Goal: Task Accomplishment & Management: Manage account settings

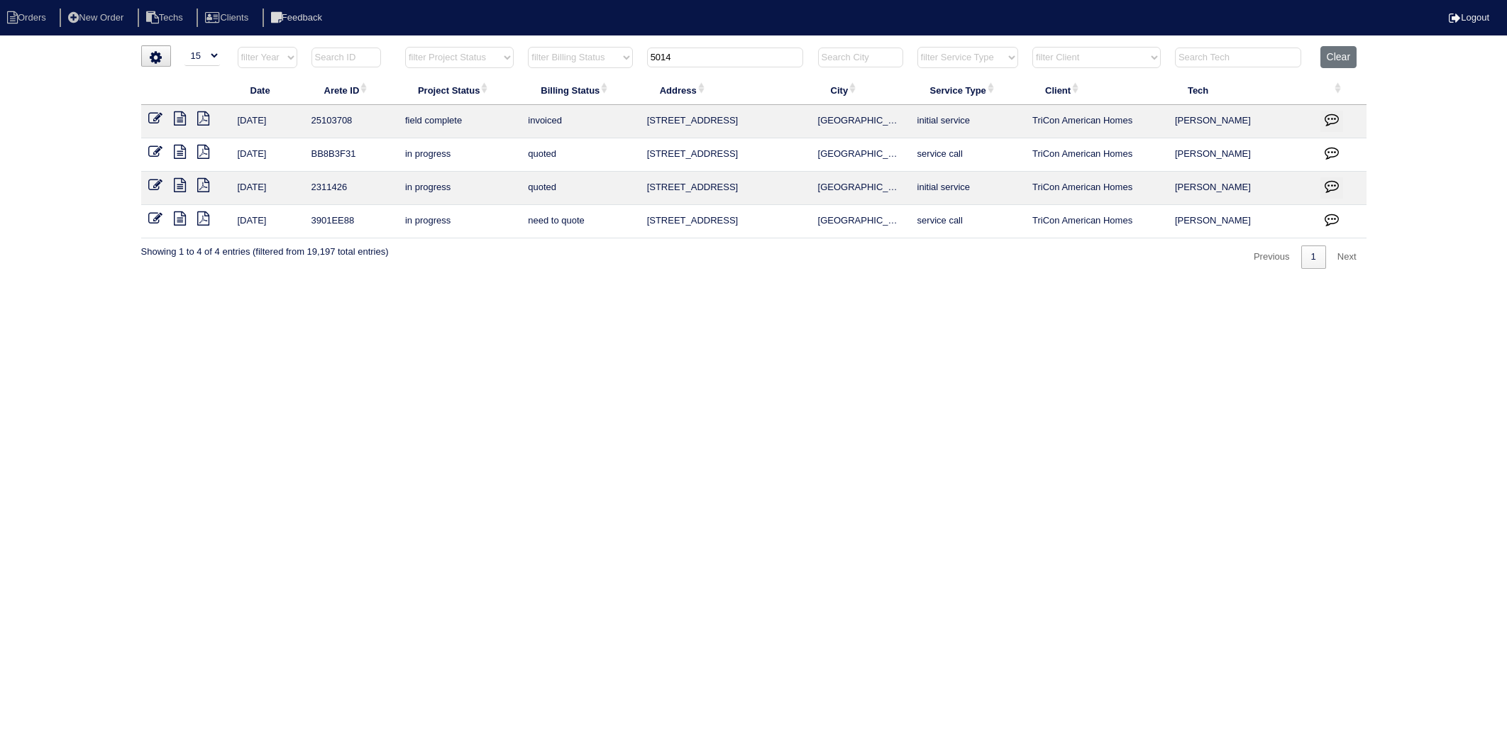
select select "15"
drag, startPoint x: 687, startPoint y: 52, endPoint x: 615, endPoint y: 65, distance: 72.8
click at [615, 65] on tr "filter Year -- Any Year -- 2025 2024 2023 2022 2021 2020 2019 filter Project St…" at bounding box center [754, 60] width 1226 height 29
type input "3382"
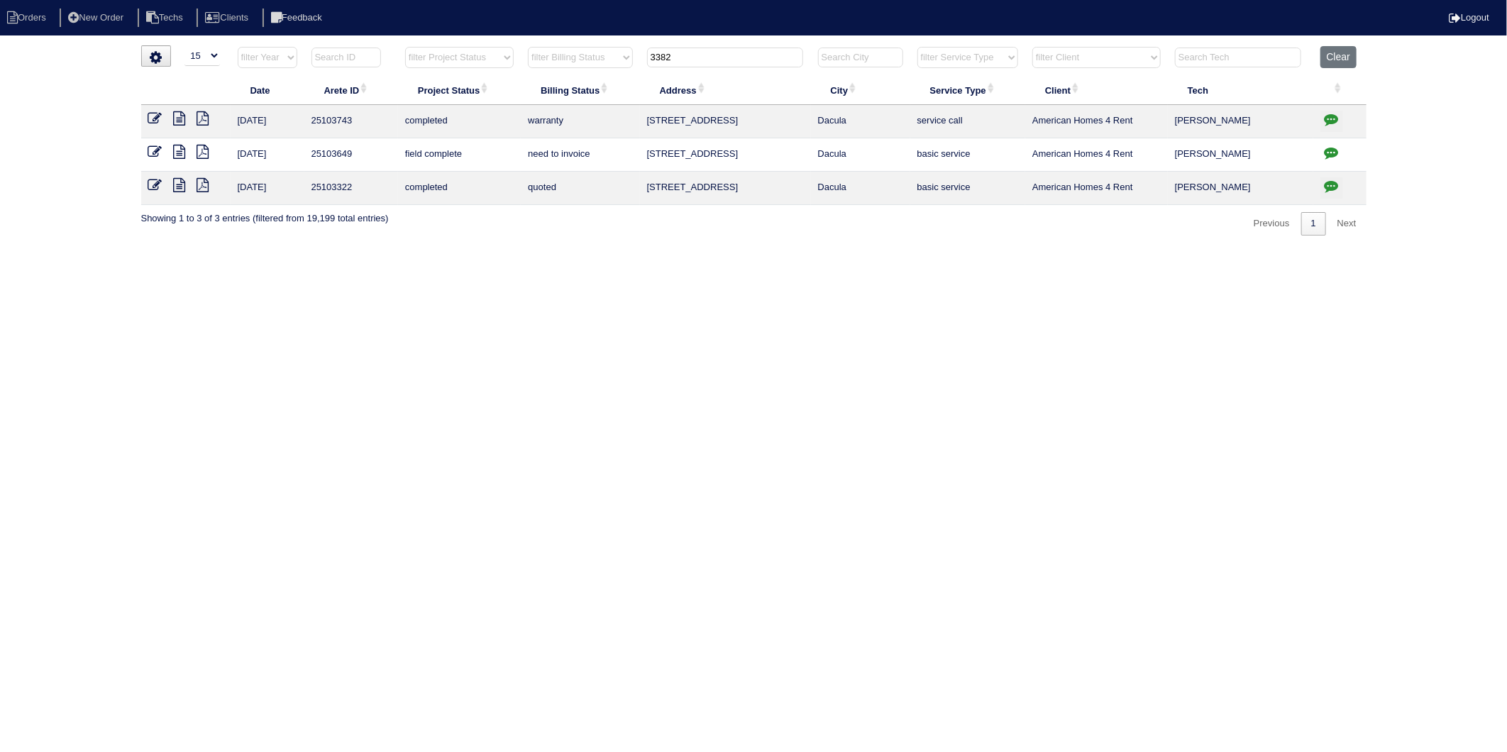
click at [154, 151] on icon at bounding box center [155, 152] width 14 height 14
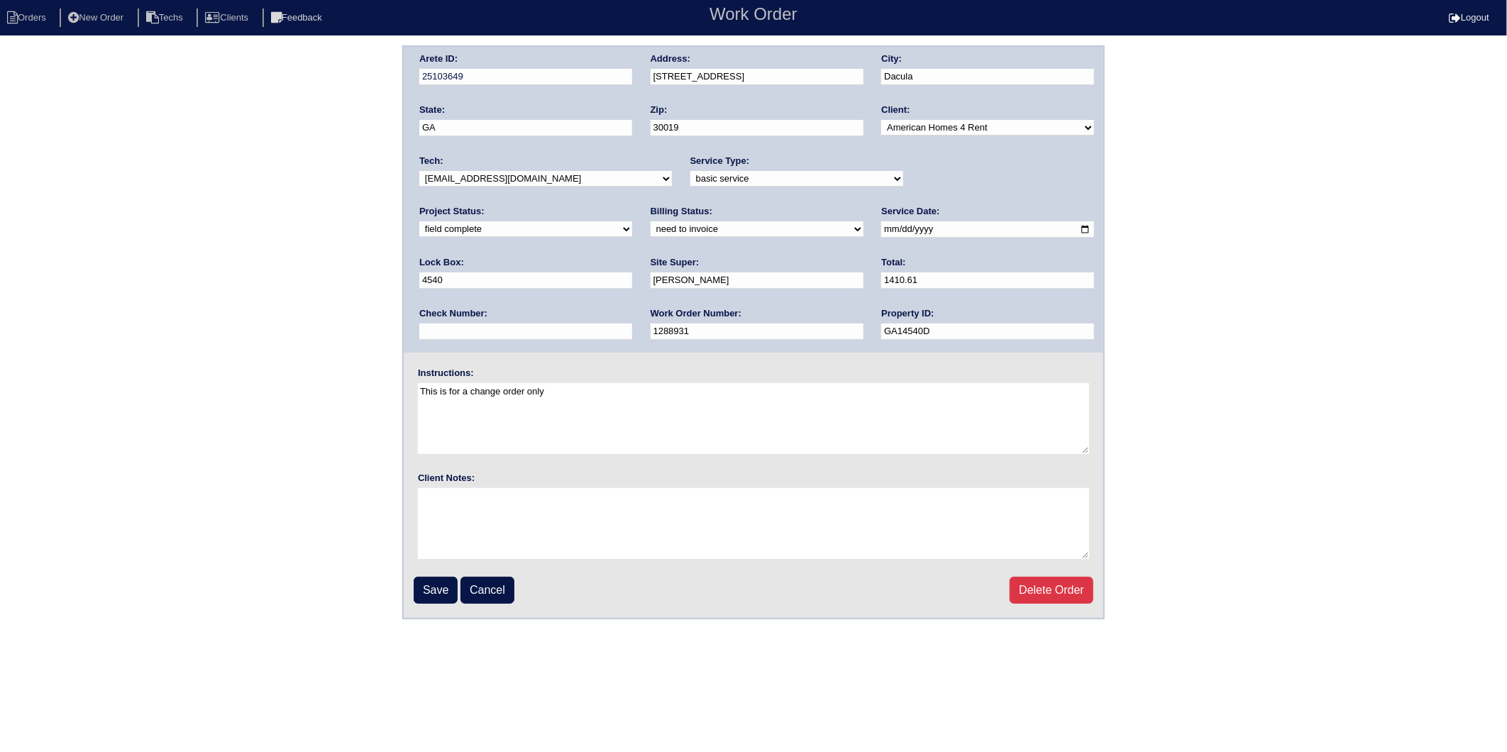
click at [632, 221] on select "new order assigned in progress field complete need to schedule admin review arc…" at bounding box center [525, 229] width 213 height 16
select select "completed"
click at [632, 221] on select "new order assigned in progress field complete need to schedule admin review arc…" at bounding box center [525, 229] width 213 height 16
click at [651, 221] on select "need to quote quoted need to invoice invoiced paid warranty purchase order need…" at bounding box center [757, 229] width 213 height 16
select select "invoiced"
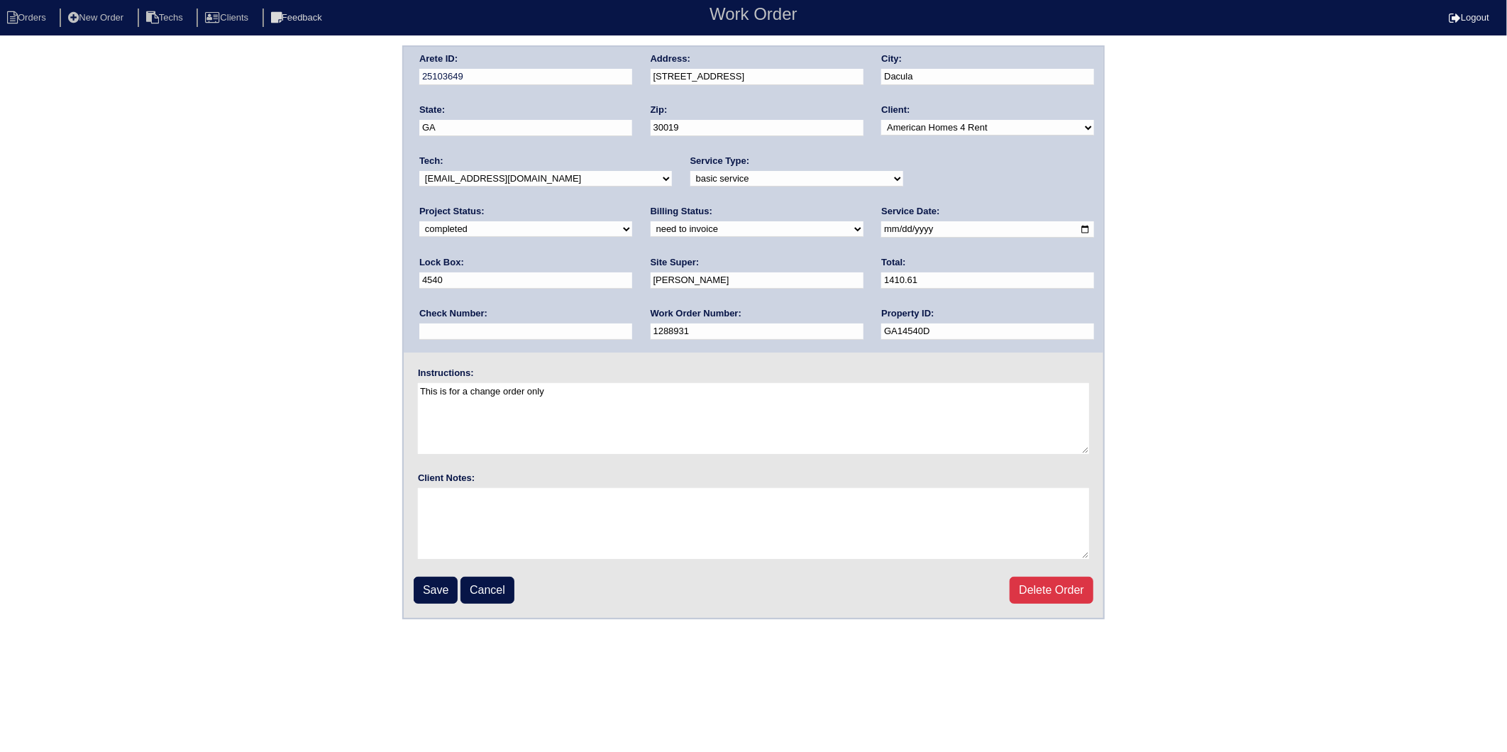
click at [651, 221] on select "need to quote quoted need to invoice invoiced paid warranty purchase order need…" at bounding box center [757, 229] width 213 height 16
click at [429, 585] on input "Save" at bounding box center [436, 590] width 44 height 27
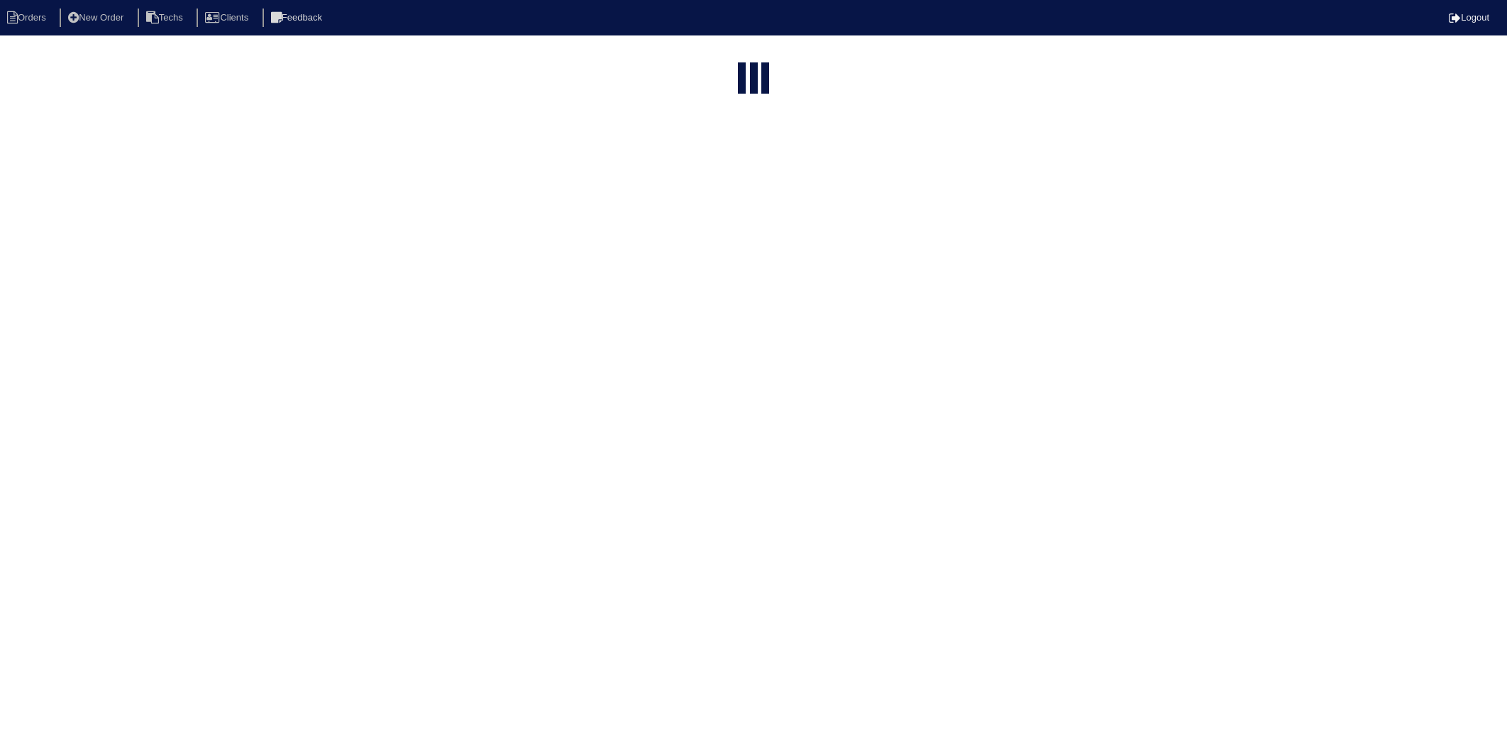
select select "15"
type input "3382"
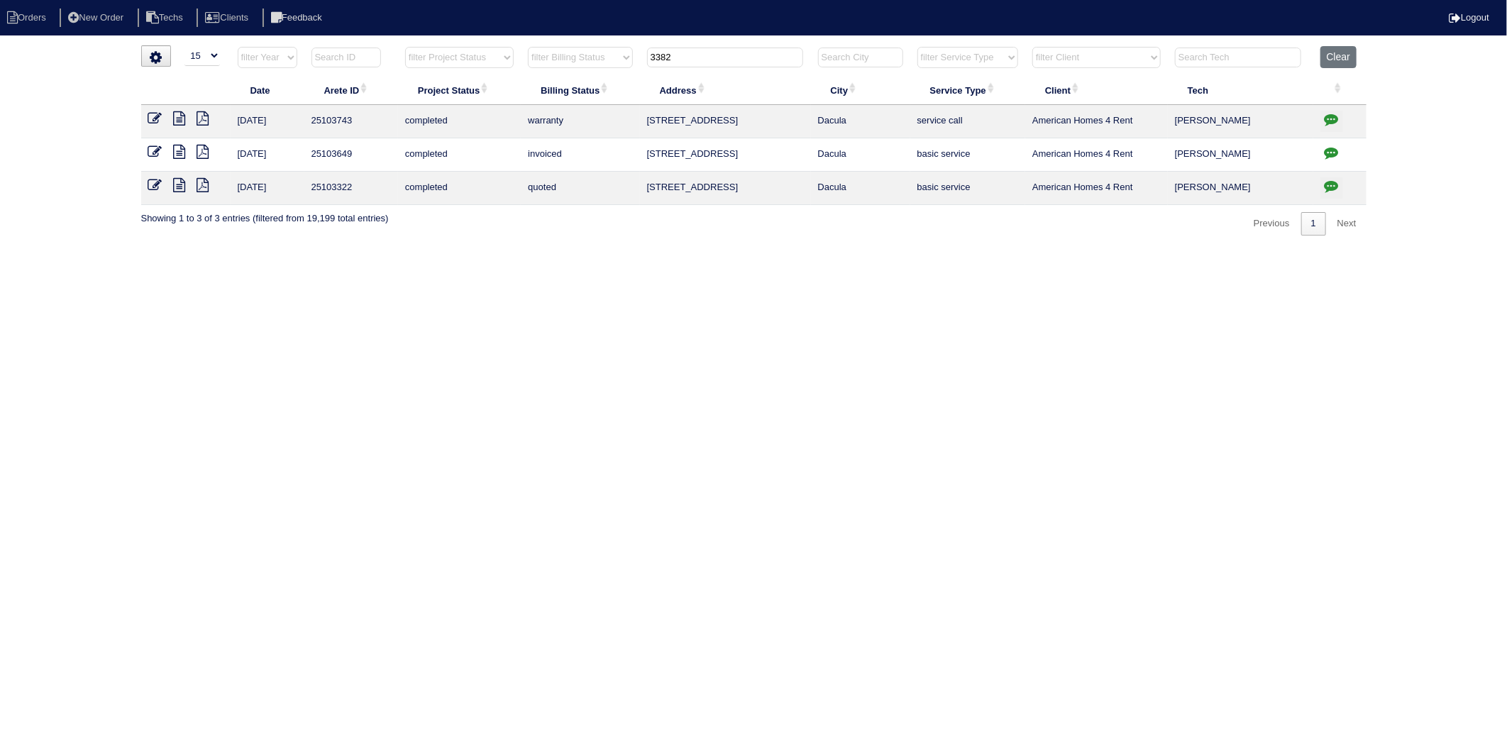
click at [153, 187] on icon at bounding box center [155, 185] width 14 height 14
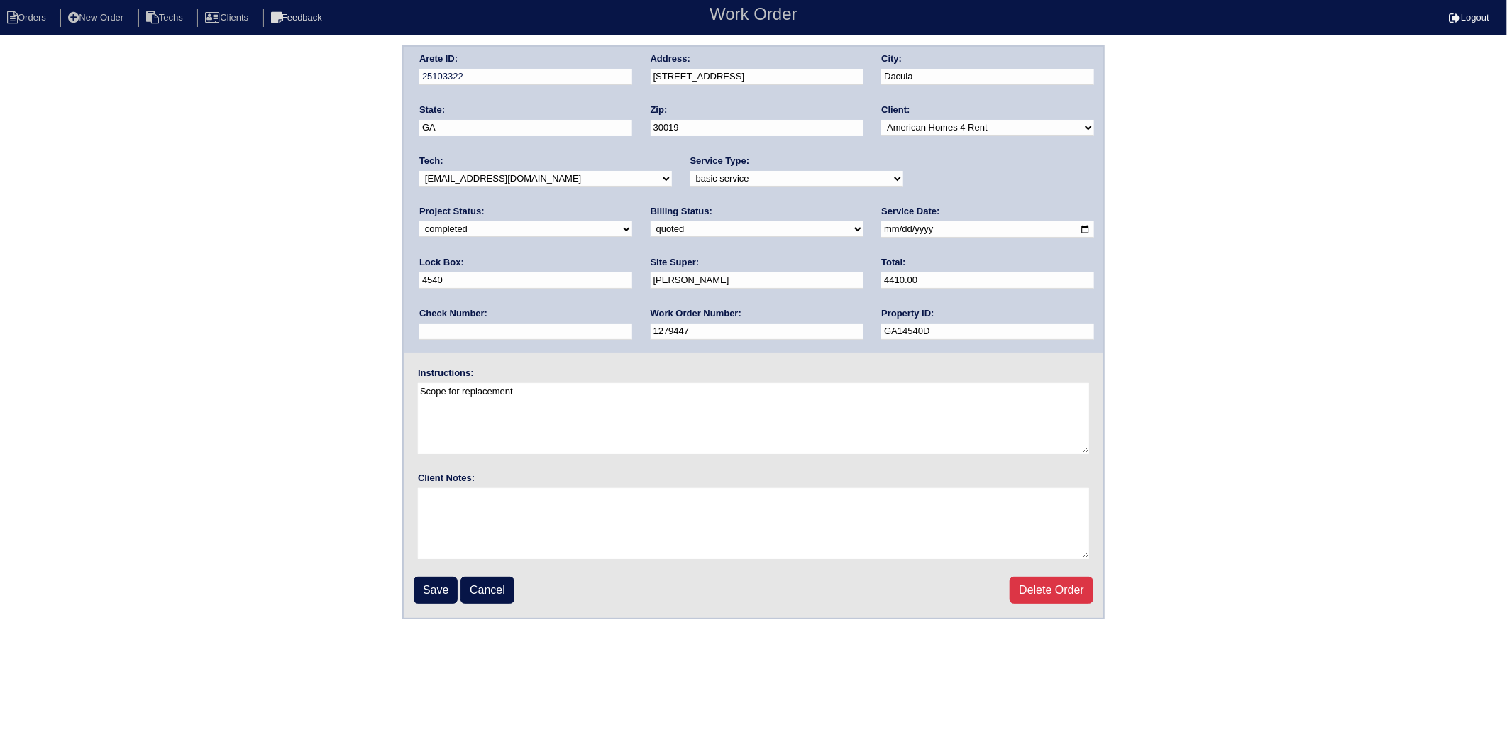
click at [651, 232] on select "need to quote quoted need to invoice invoiced paid warranty purchase order need…" at bounding box center [757, 229] width 213 height 16
select select "invoiced"
click at [651, 221] on select "need to quote quoted need to invoice invoiced paid warranty purchase order need…" at bounding box center [757, 229] width 213 height 16
click at [430, 584] on input "Save" at bounding box center [436, 590] width 44 height 27
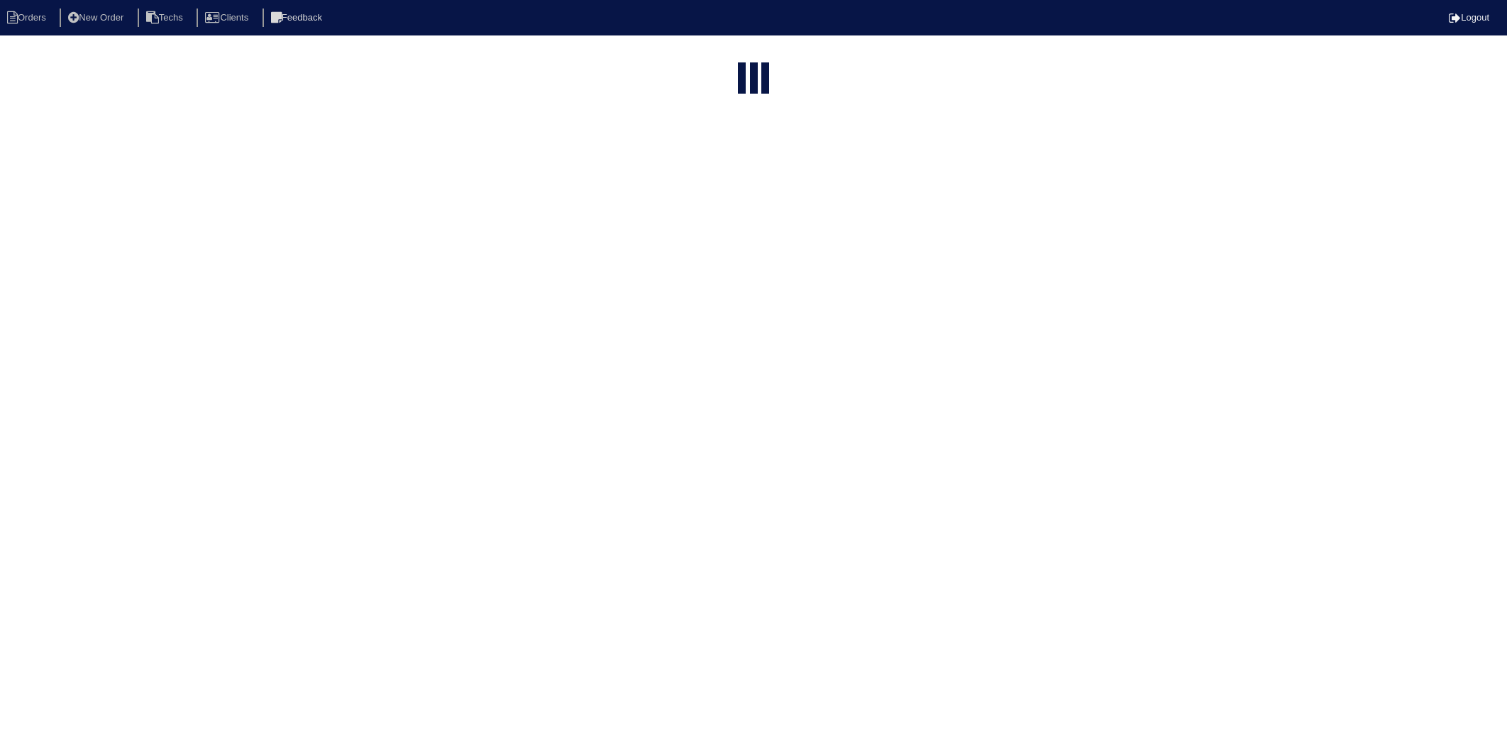
select select "15"
click at [26, 20] on li "Orders" at bounding box center [28, 18] width 57 height 19
select select "15"
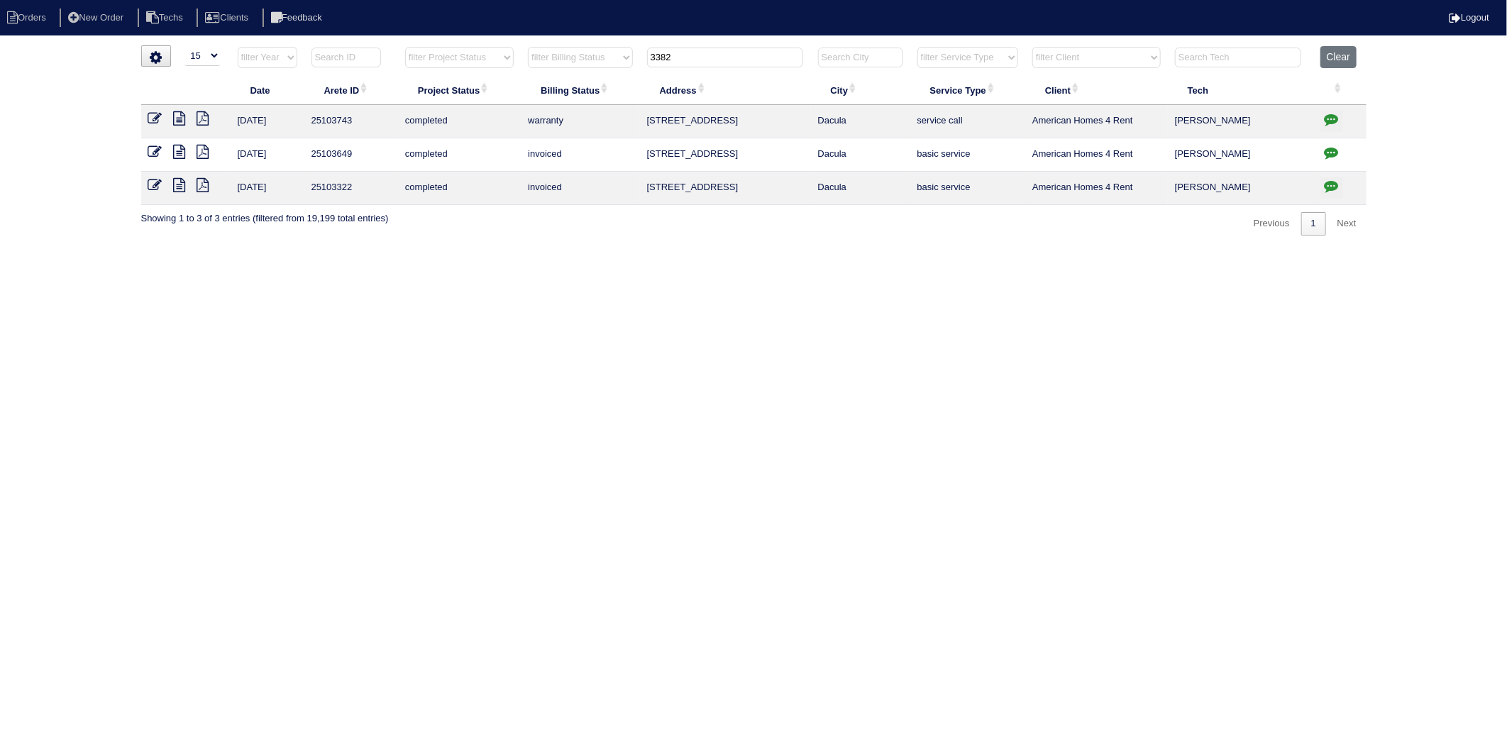
drag, startPoint x: 692, startPoint y: 58, endPoint x: 589, endPoint y: 60, distance: 102.9
click at [600, 64] on tr "filter Year -- Any Year -- 2025 2024 2023 2022 2021 2020 2019 filter Project St…" at bounding box center [754, 60] width 1226 height 29
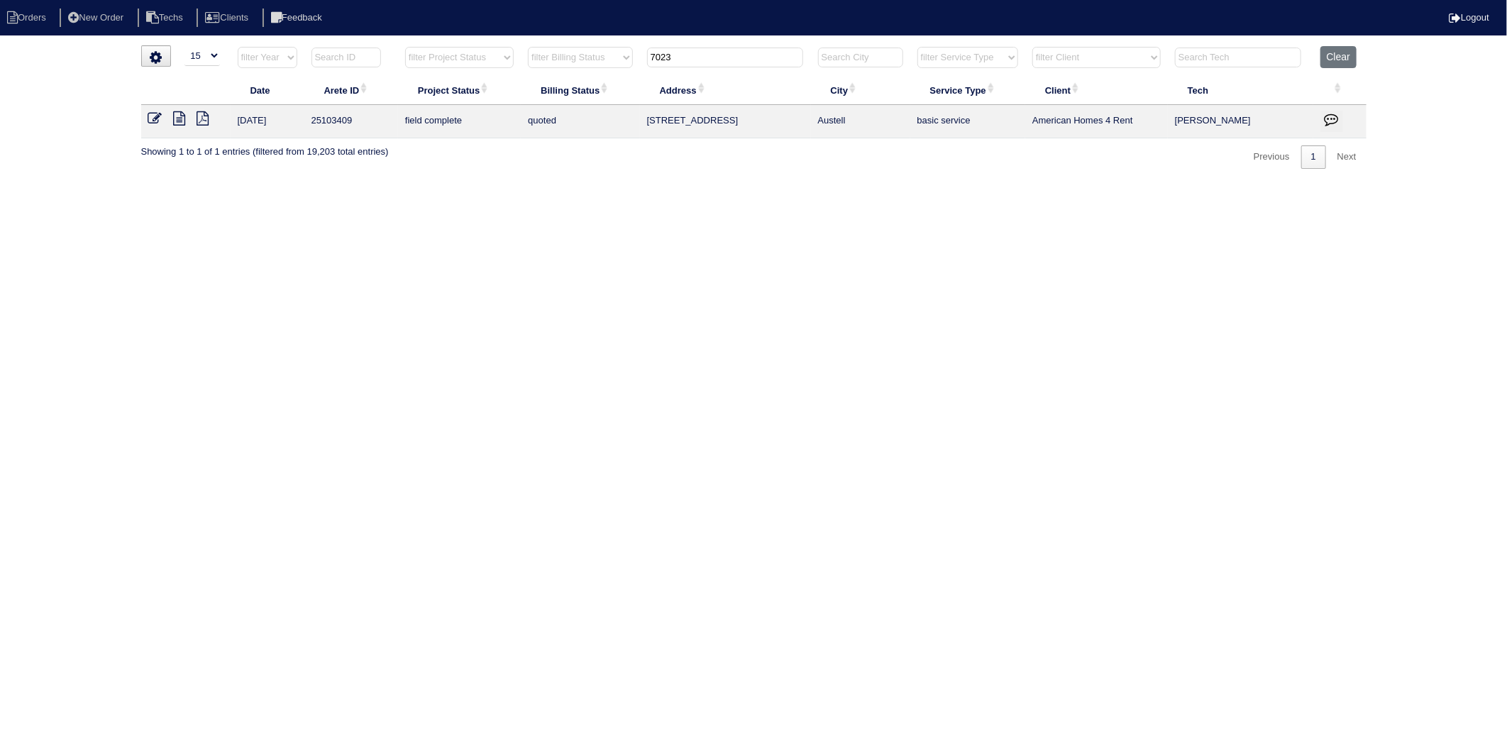
type input "7023"
click at [499, 183] on html "Orders New Order Techs Clients Feedback Logout Orders New Order Users Clients M…" at bounding box center [753, 91] width 1507 height 183
click at [153, 119] on icon at bounding box center [155, 118] width 14 height 14
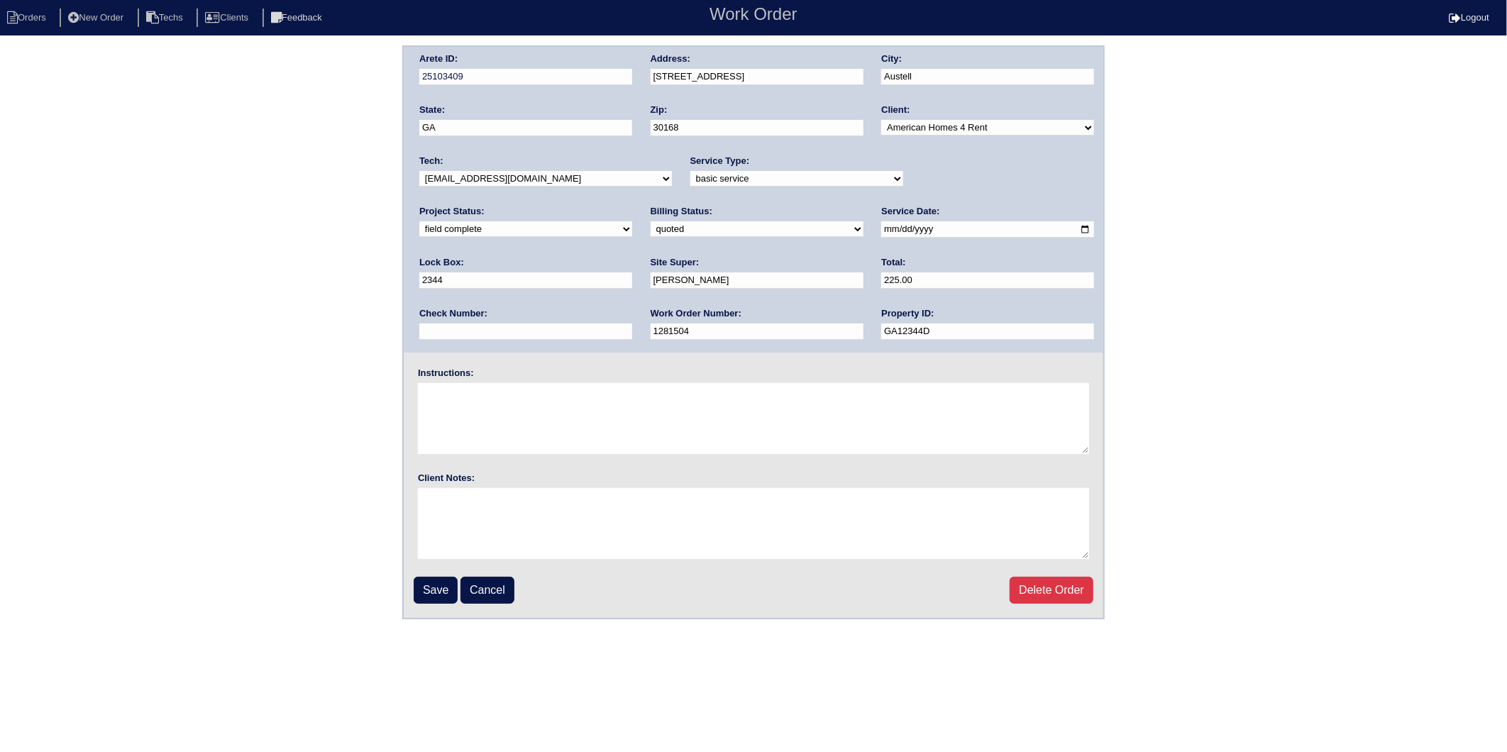
click at [651, 226] on select "need to quote quoted need to invoice invoiced paid warranty purchase order need…" at bounding box center [757, 229] width 213 height 16
select select "invoiced"
click at [651, 221] on select "need to quote quoted need to invoice invoiced paid warranty purchase order need…" at bounding box center [757, 229] width 213 height 16
drag, startPoint x: 430, startPoint y: 587, endPoint x: 429, endPoint y: 580, distance: 7.1
click at [430, 585] on input "Save" at bounding box center [436, 590] width 44 height 27
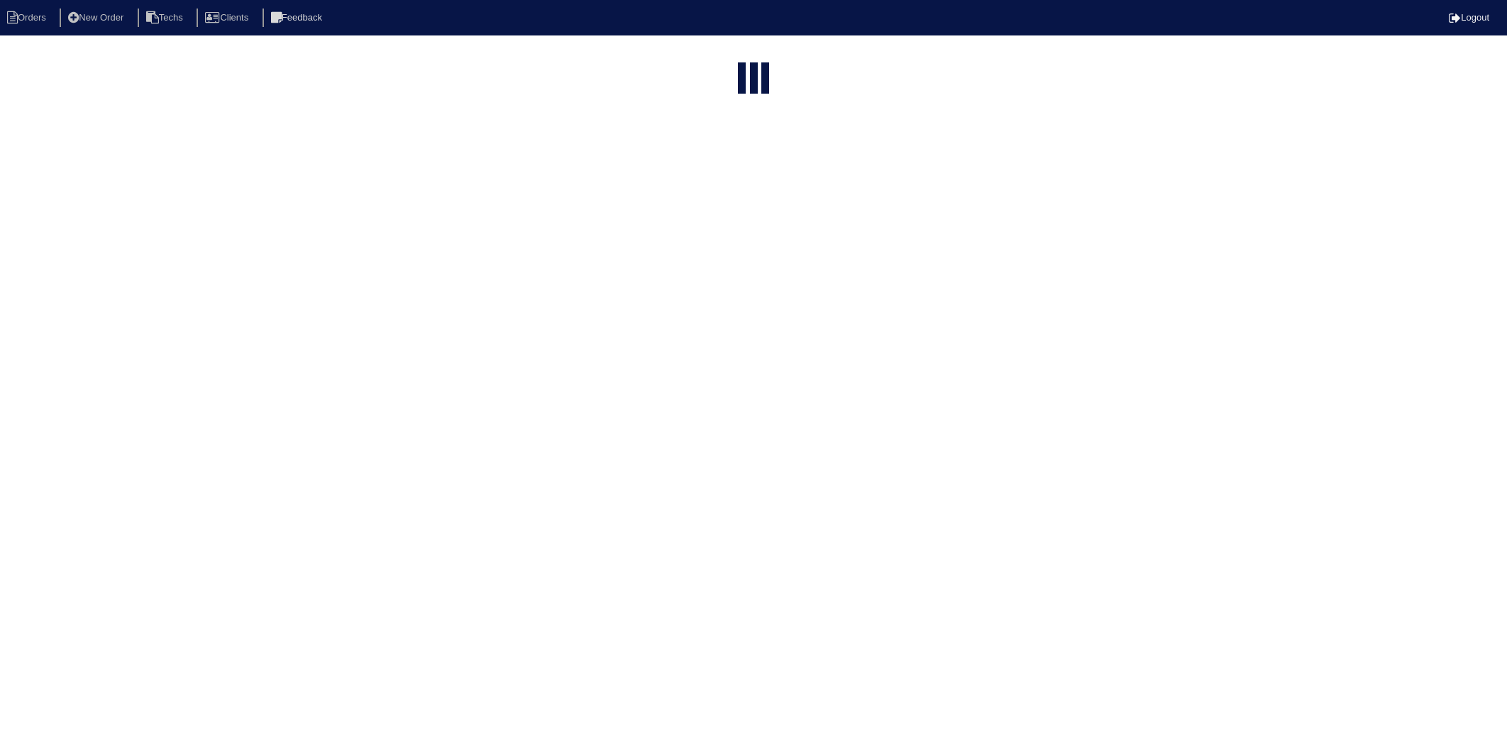
select select "15"
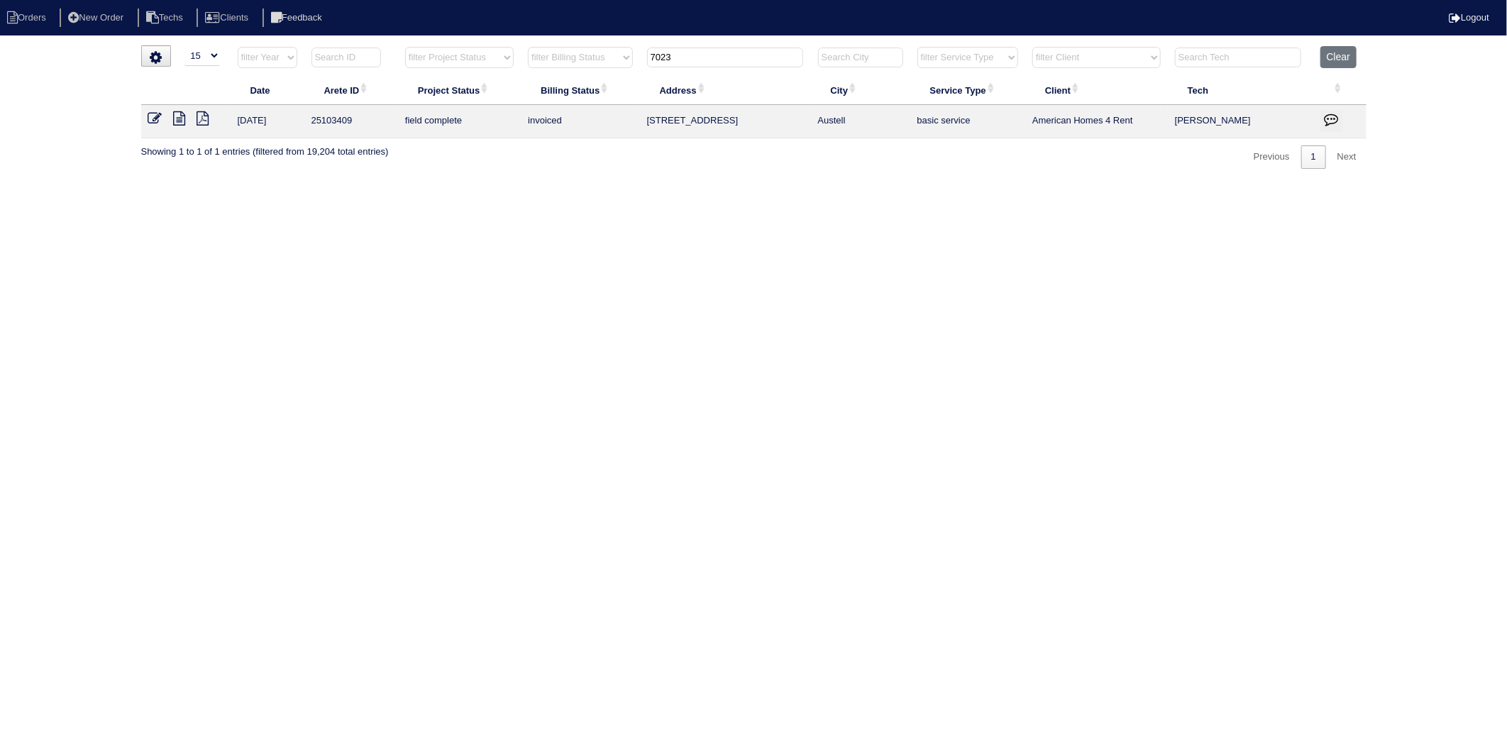
drag, startPoint x: 837, startPoint y: 256, endPoint x: 843, endPoint y: 251, distance: 8.0
click at [840, 183] on html "Orders New Order Techs Clients Feedback Logout Orders New Order Users Clients M…" at bounding box center [753, 91] width 1507 height 183
drag, startPoint x: 678, startPoint y: 59, endPoint x: 559, endPoint y: 87, distance: 121.9
click at [555, 72] on tr "filter Year -- Any Year -- 2025 2024 2023 2022 2021 2020 2019 filter Project St…" at bounding box center [754, 60] width 1226 height 29
type input "224"
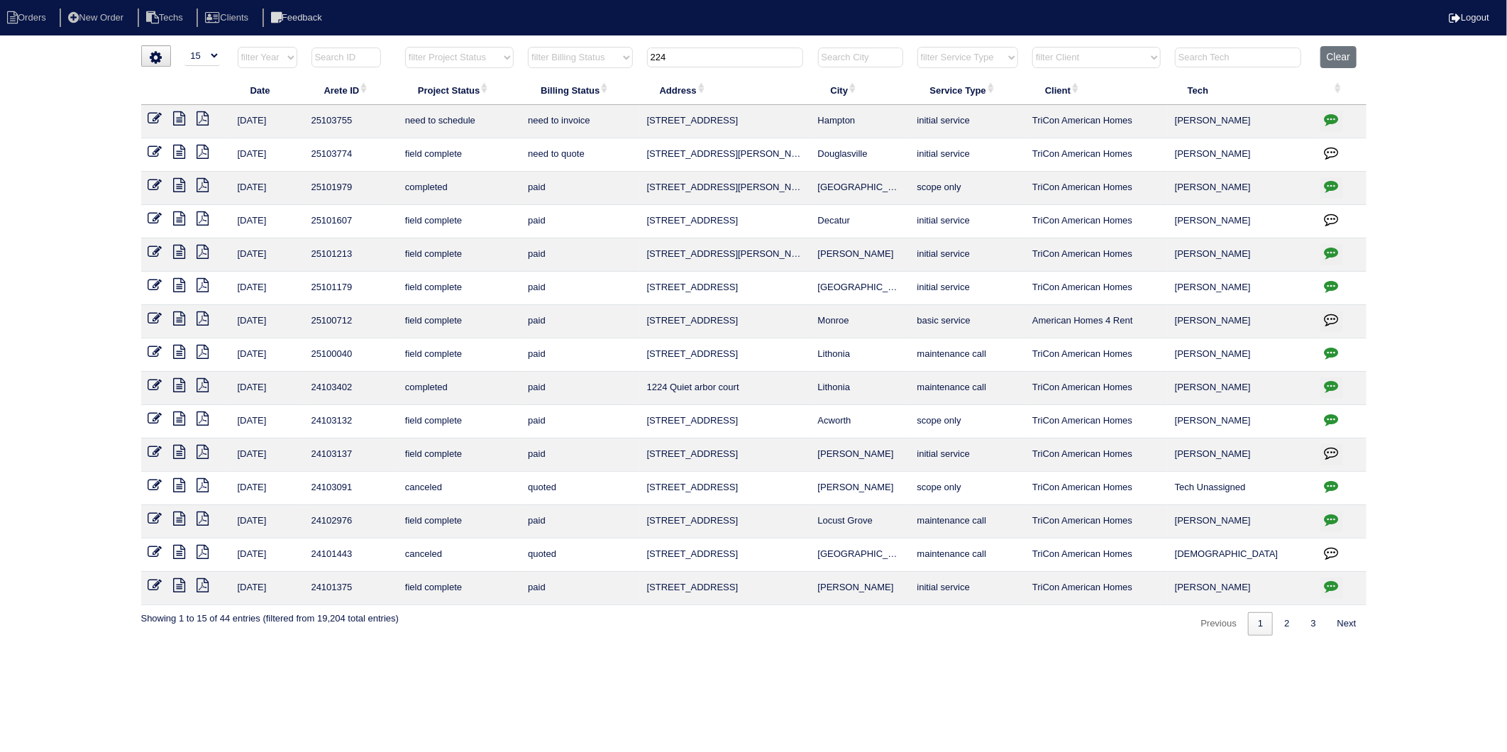
click at [1332, 119] on icon "button" at bounding box center [1332, 119] width 14 height 14
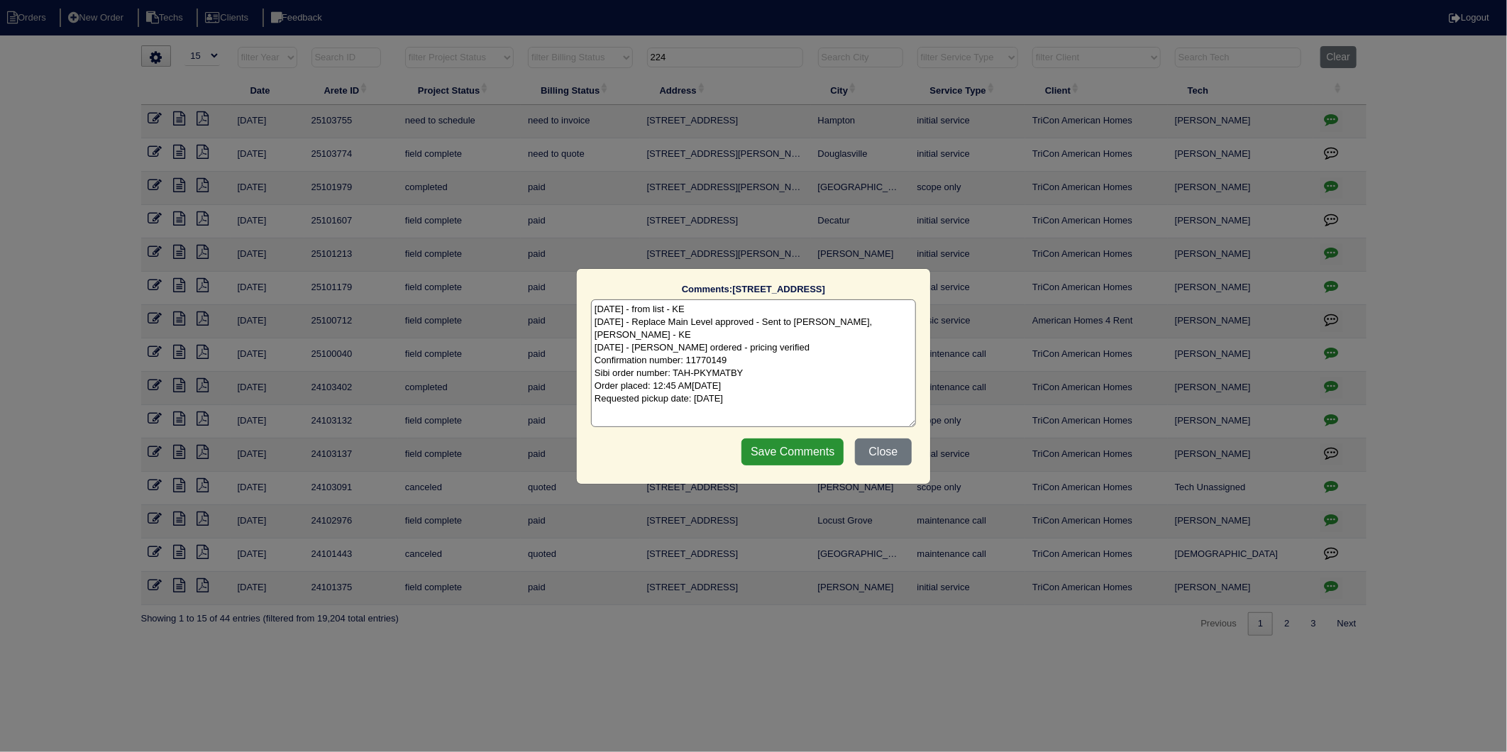
click at [798, 397] on textarea "10/10/25 - from list - KE 10/14/25 - Replace Main Level approved - Sent to Dan,…" at bounding box center [753, 363] width 325 height 128
type textarea "10/10/25 - from list - KE 10/14/25 - Replace Main Level approved - Sent to Dan,…"
click at [811, 456] on input "Save Comments" at bounding box center [793, 452] width 102 height 27
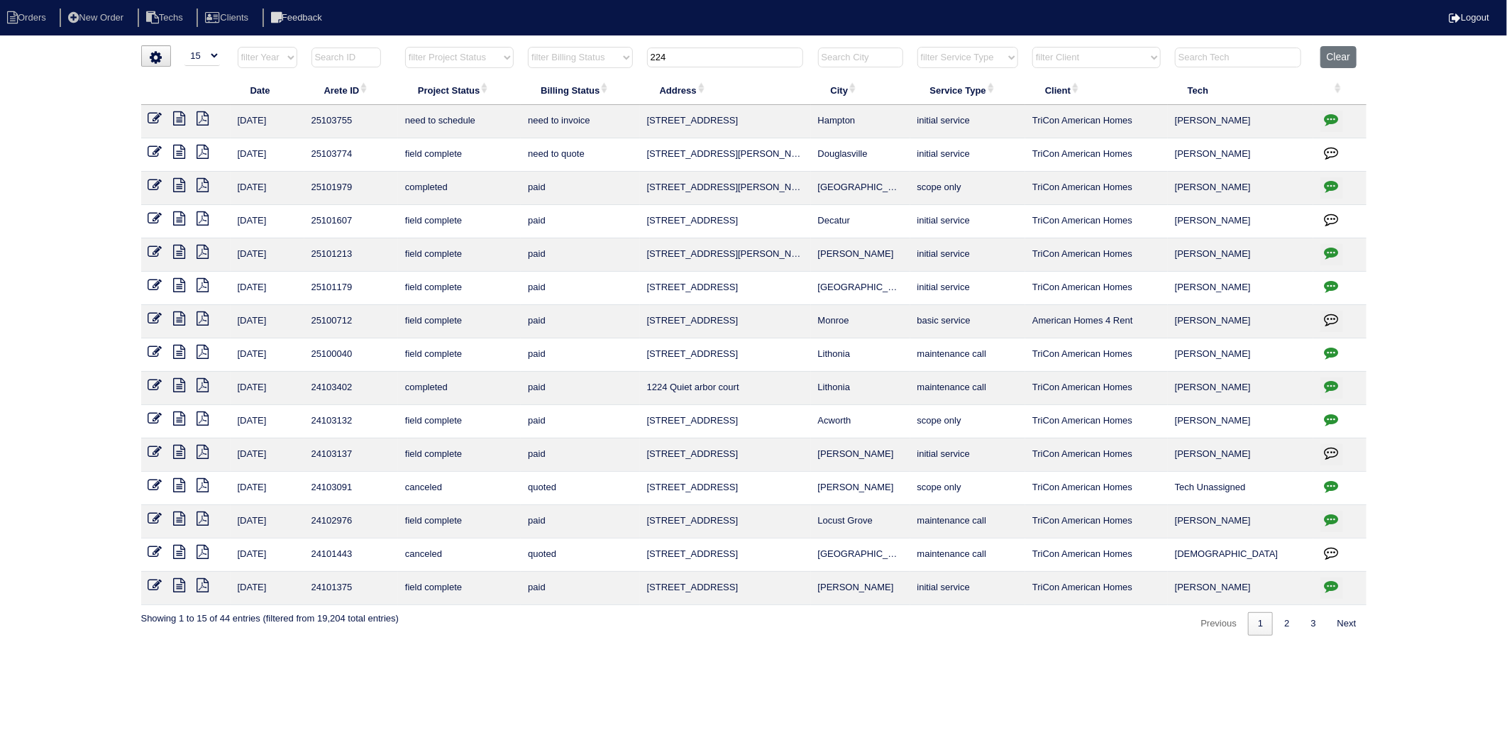
click at [153, 117] on icon at bounding box center [155, 118] width 14 height 14
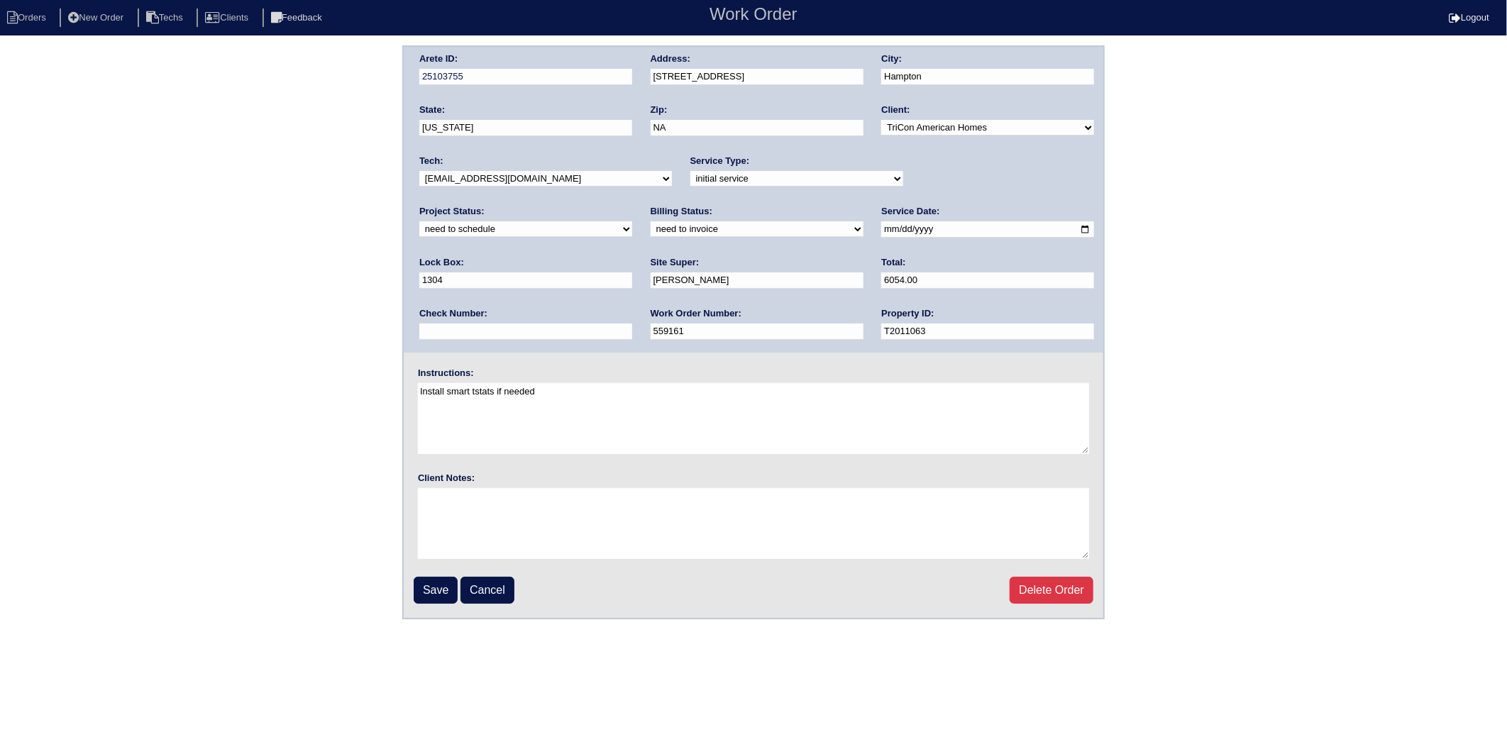
drag, startPoint x: 947, startPoint y: 175, endPoint x: 940, endPoint y: 185, distance: 12.2
click at [632, 221] on select "new order assigned in progress field complete need to schedule admin review arc…" at bounding box center [525, 229] width 213 height 16
select select "completed"
click at [632, 221] on select "new order assigned in progress field complete need to schedule admin review arc…" at bounding box center [525, 229] width 213 height 16
click at [651, 226] on select "need to quote quoted need to invoice invoiced paid warranty purchase order need…" at bounding box center [757, 229] width 213 height 16
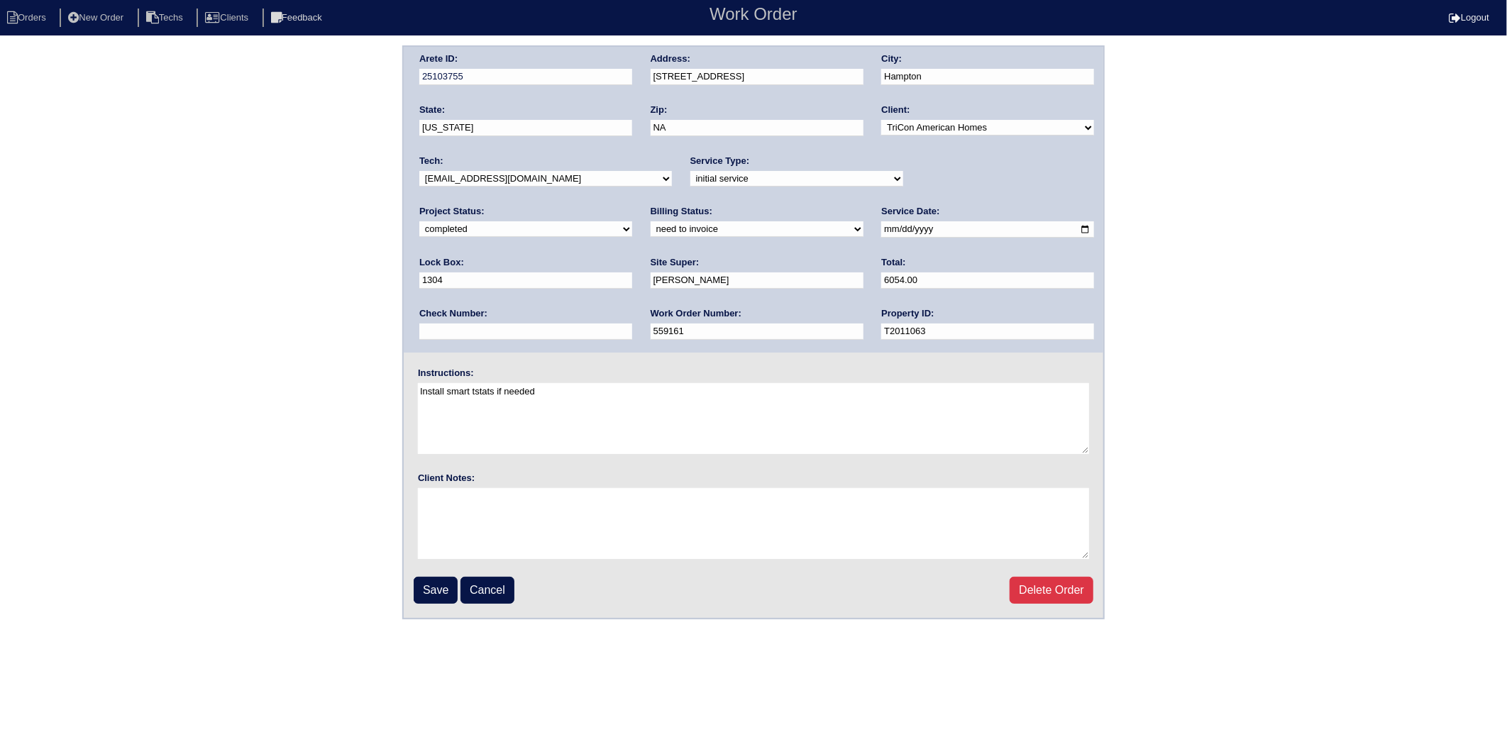
select select "invoiced"
click at [651, 221] on select "need to quote quoted need to invoice invoiced paid warranty purchase order need…" at bounding box center [757, 229] width 213 height 16
click at [434, 582] on input "Save" at bounding box center [436, 590] width 44 height 27
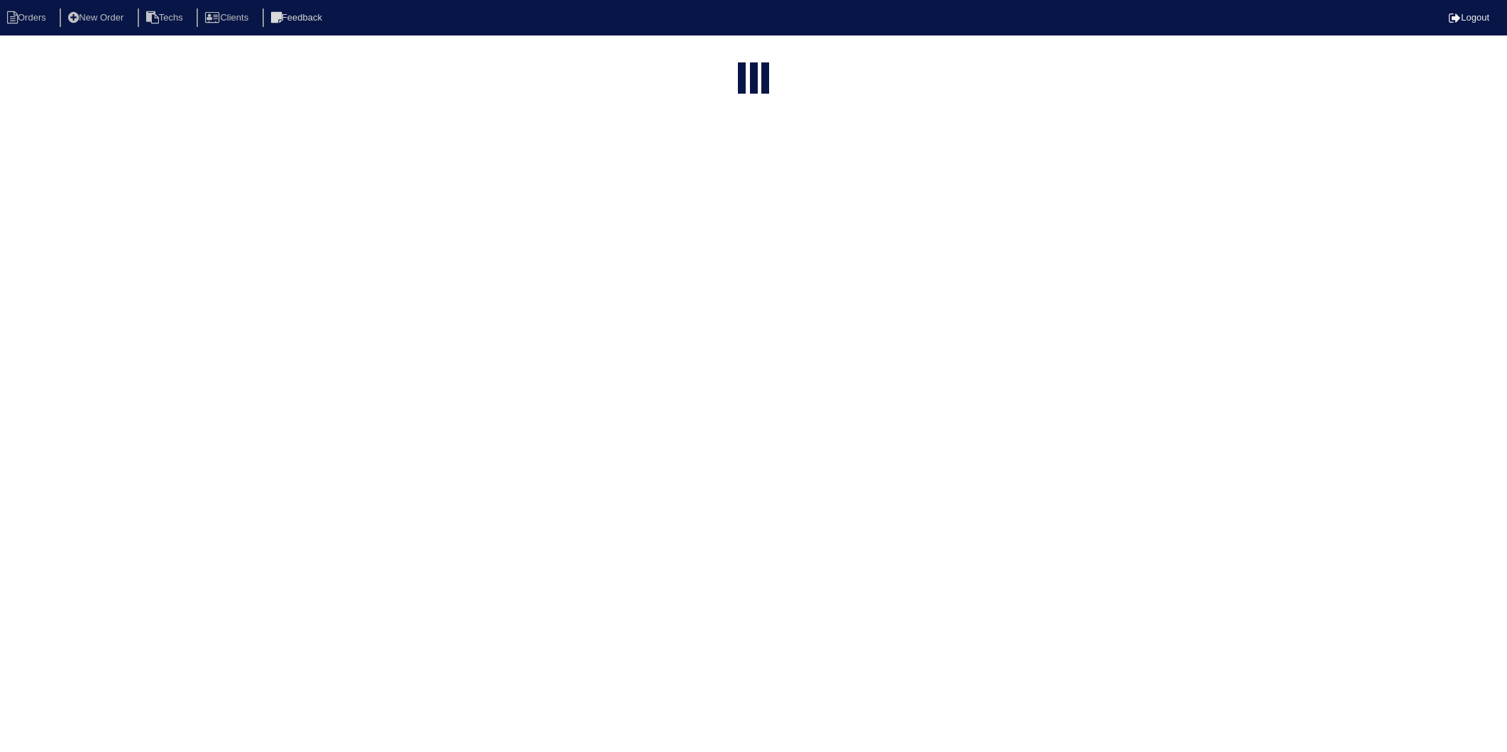
select select "15"
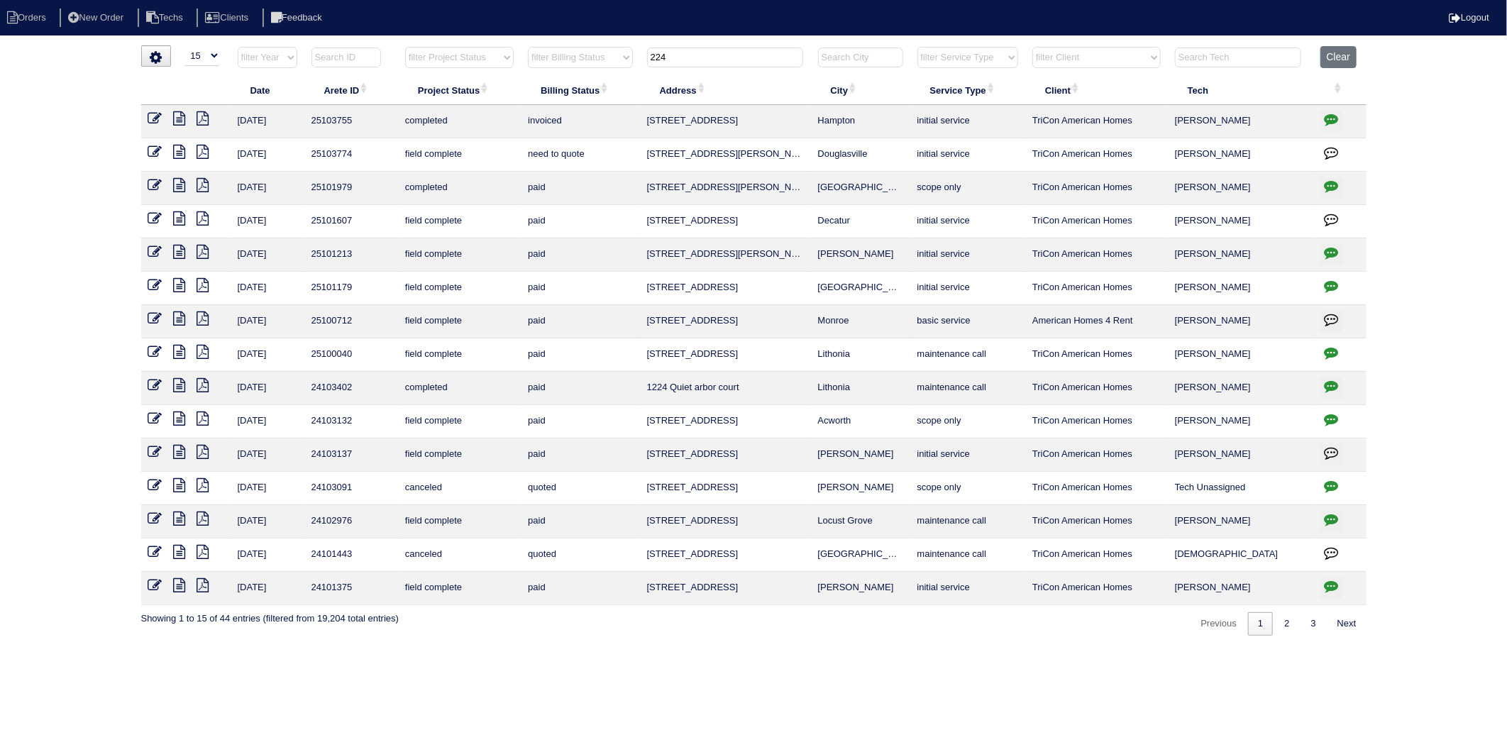
drag, startPoint x: 680, startPoint y: 57, endPoint x: 572, endPoint y: 66, distance: 108.3
click at [572, 66] on tr "filter Year -- Any Year -- 2025 2024 2023 2022 2021 2020 2019 filter Project St…" at bounding box center [754, 60] width 1226 height 29
type input "125"
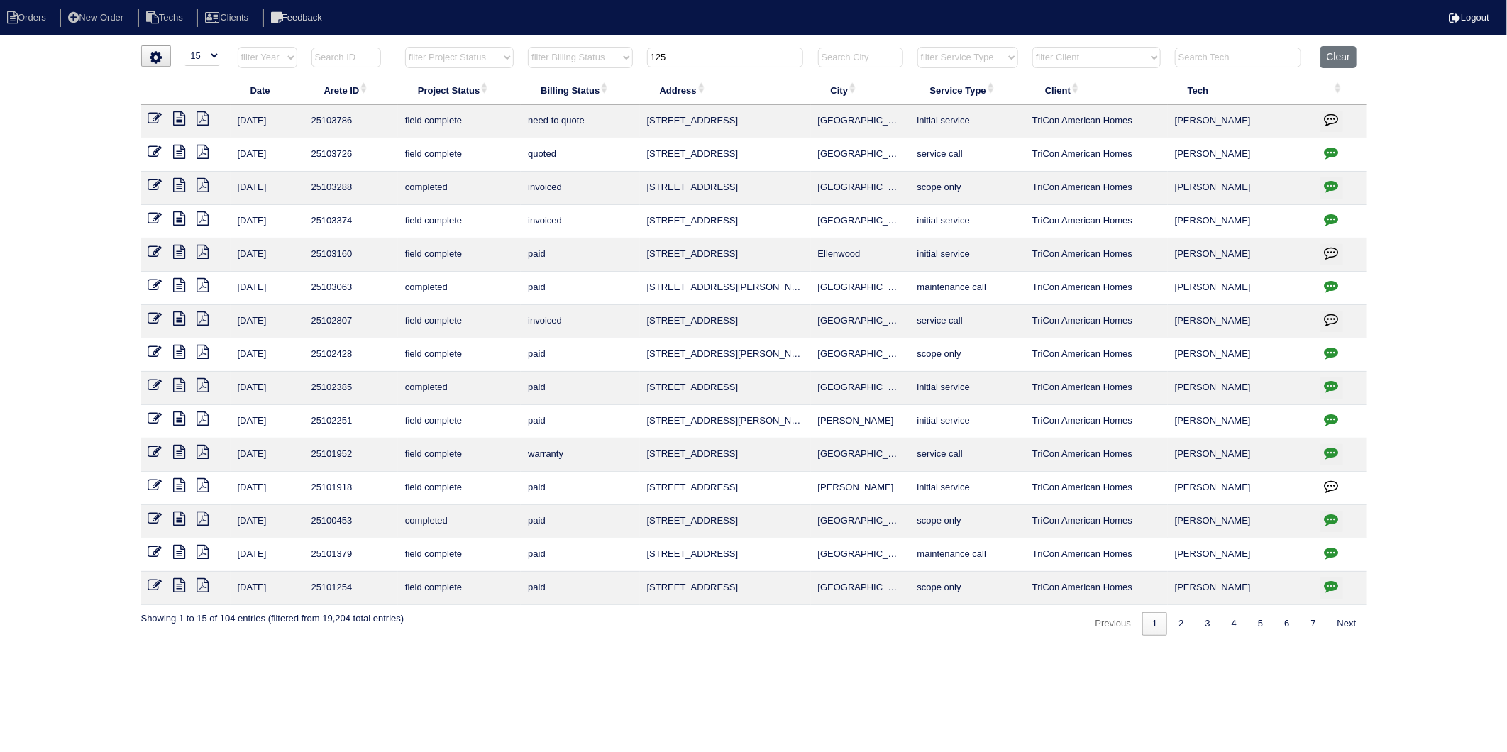
click at [153, 151] on icon at bounding box center [155, 152] width 14 height 14
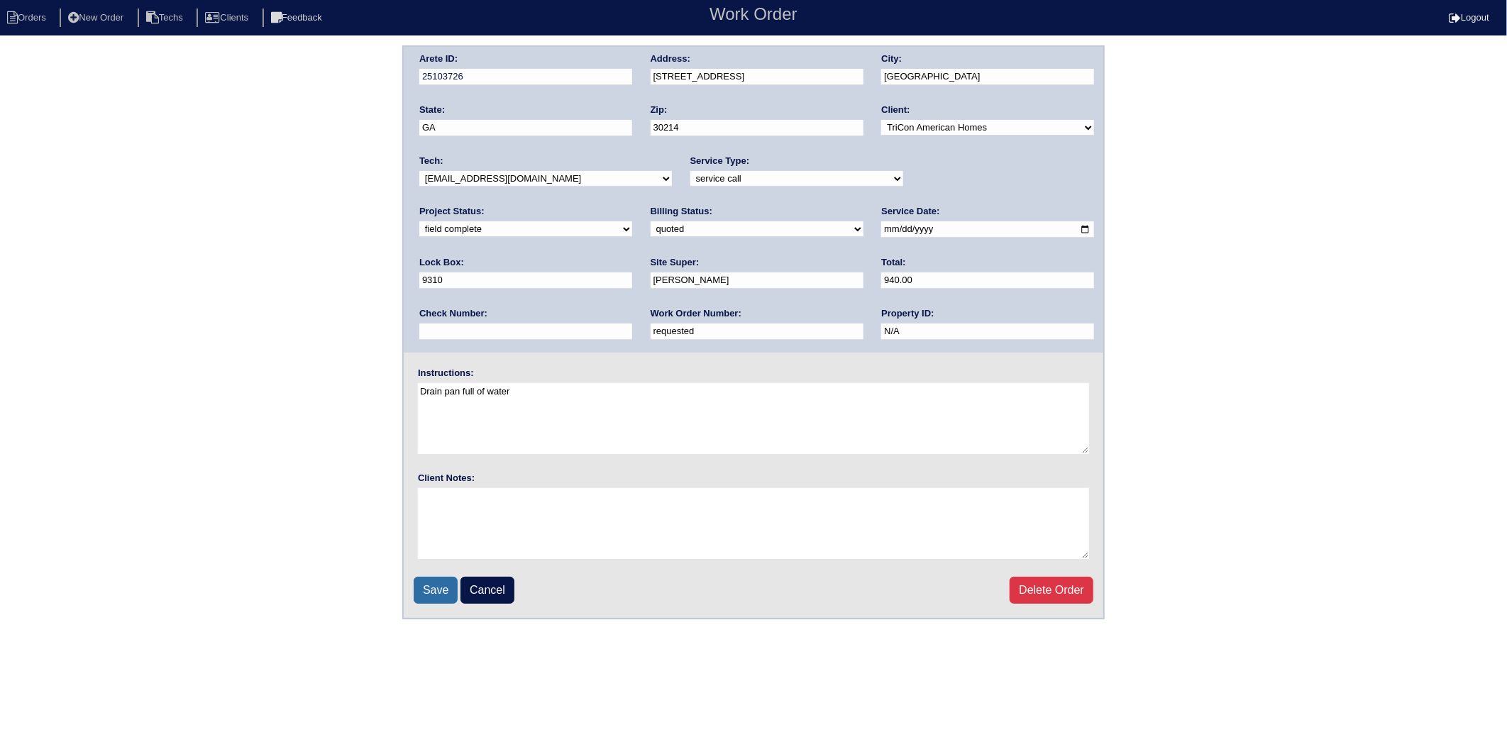
click at [446, 578] on input "Save" at bounding box center [436, 590] width 44 height 27
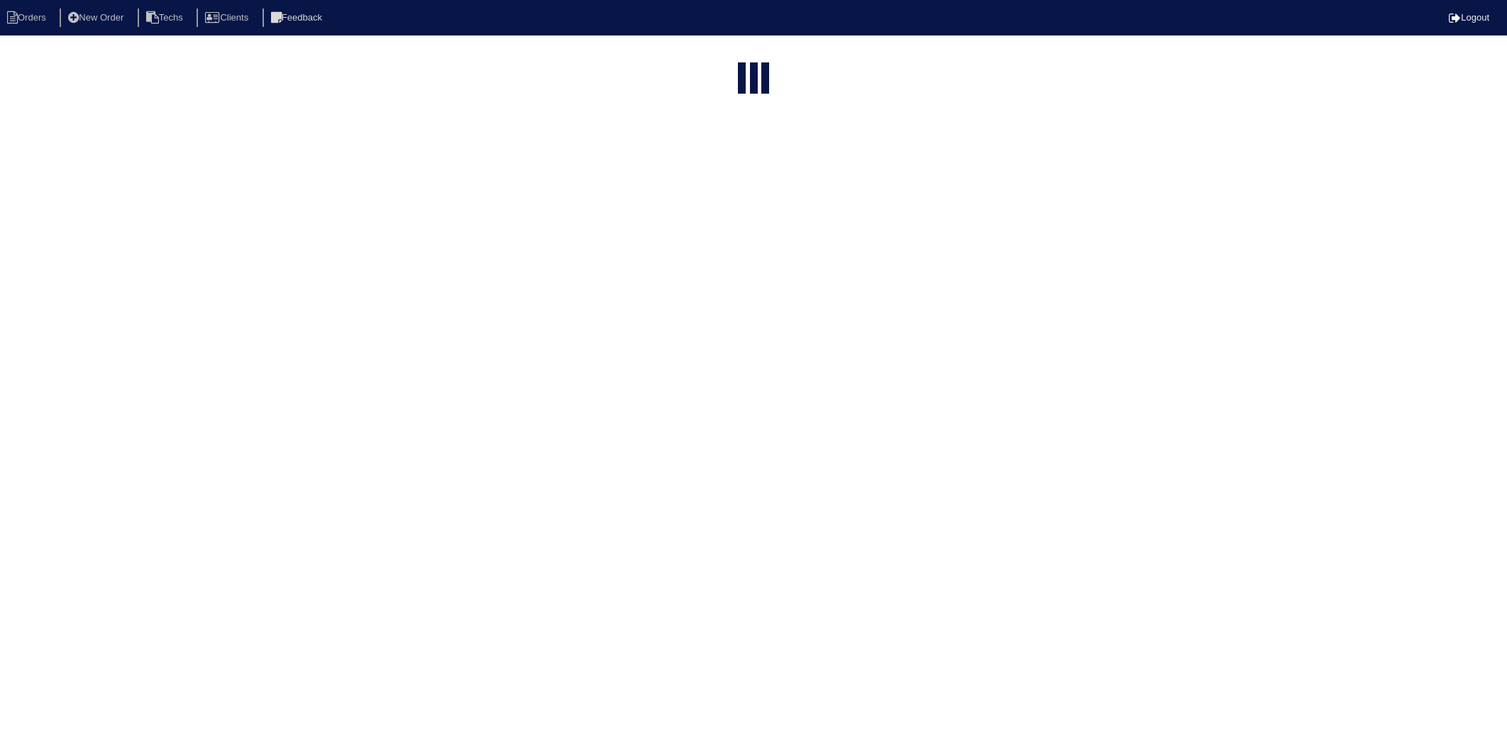
select select "15"
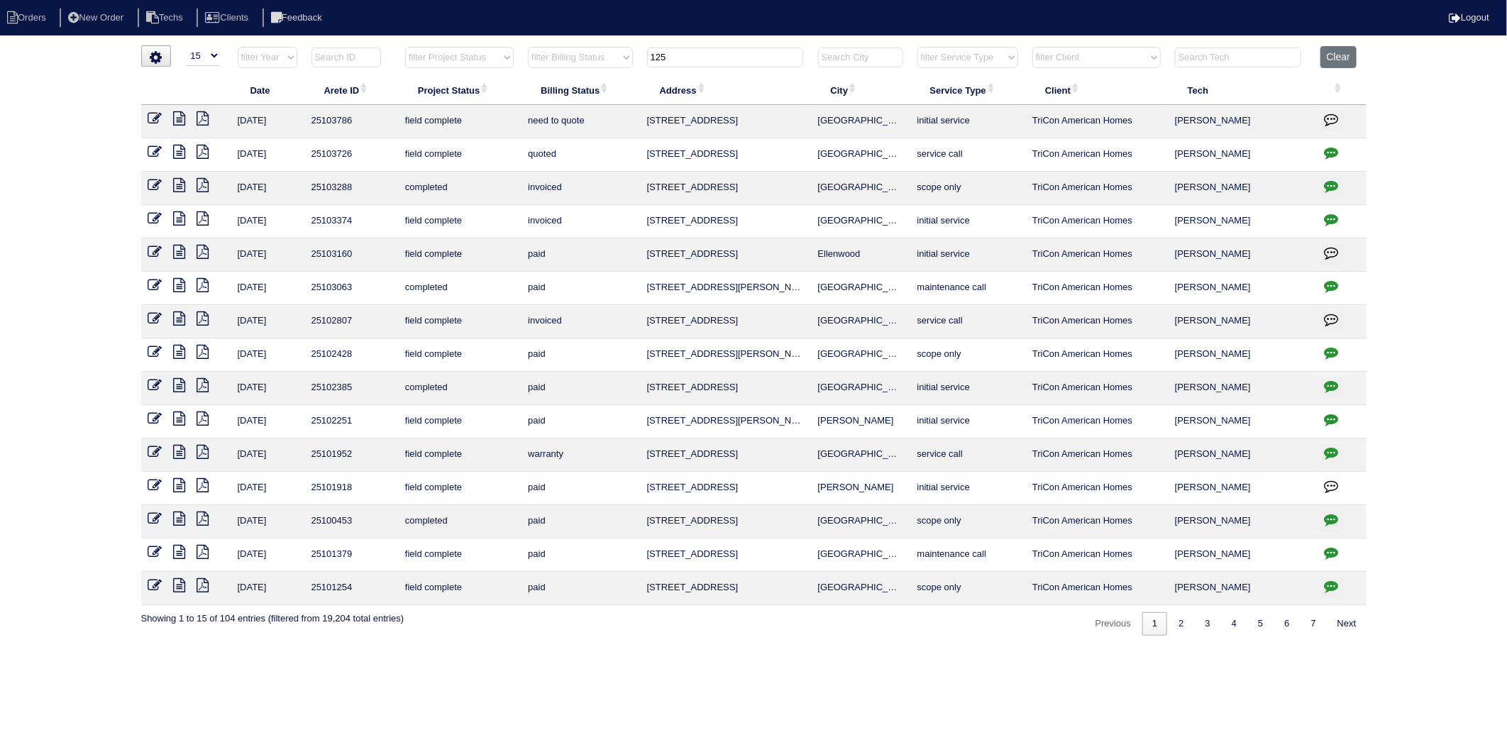
drag, startPoint x: 683, startPoint y: 65, endPoint x: 632, endPoint y: 68, distance: 51.9
click at [632, 68] on tr "filter Year -- Any Year -- 2025 2024 2023 2022 2021 2020 2019 filter Project St…" at bounding box center [754, 60] width 1226 height 29
type input "47"
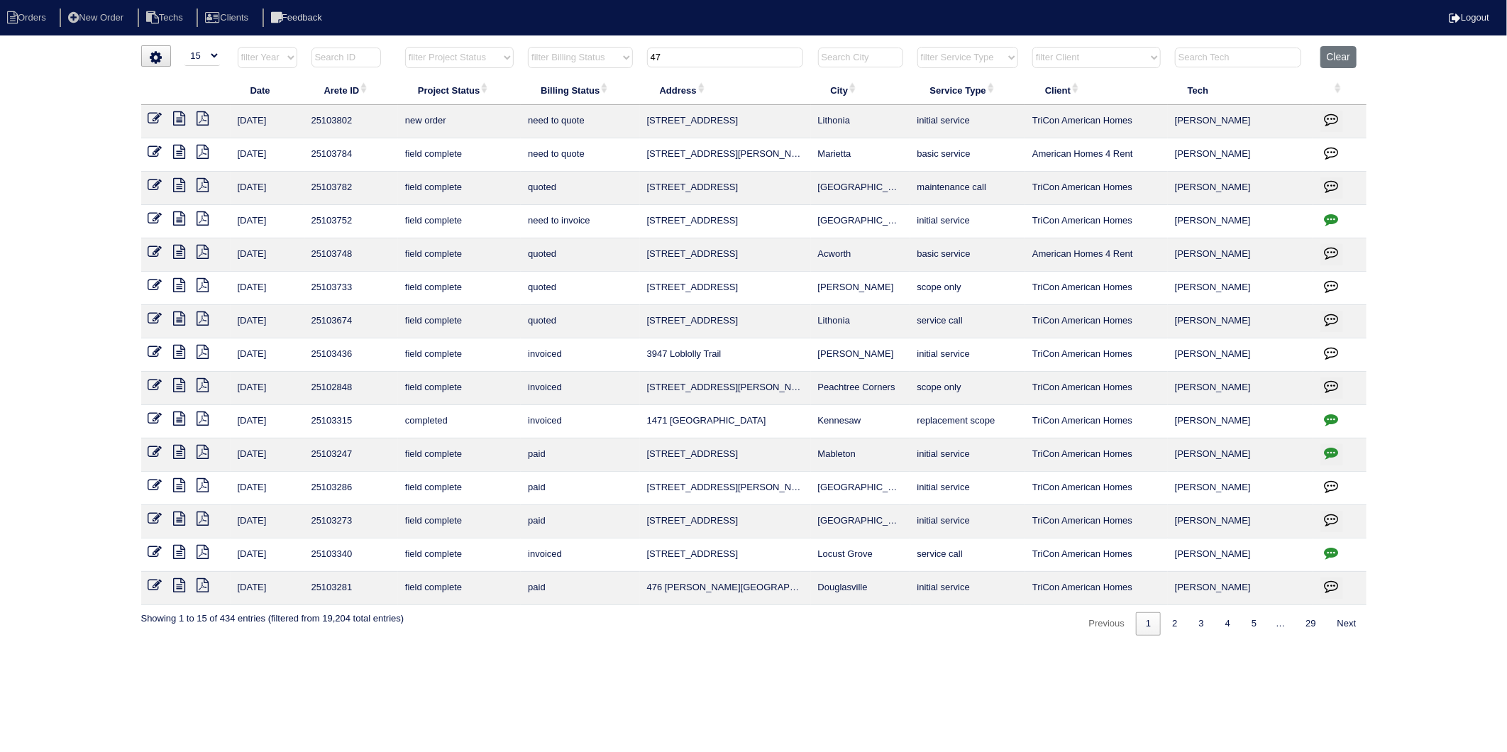
click at [153, 221] on icon at bounding box center [155, 218] width 14 height 14
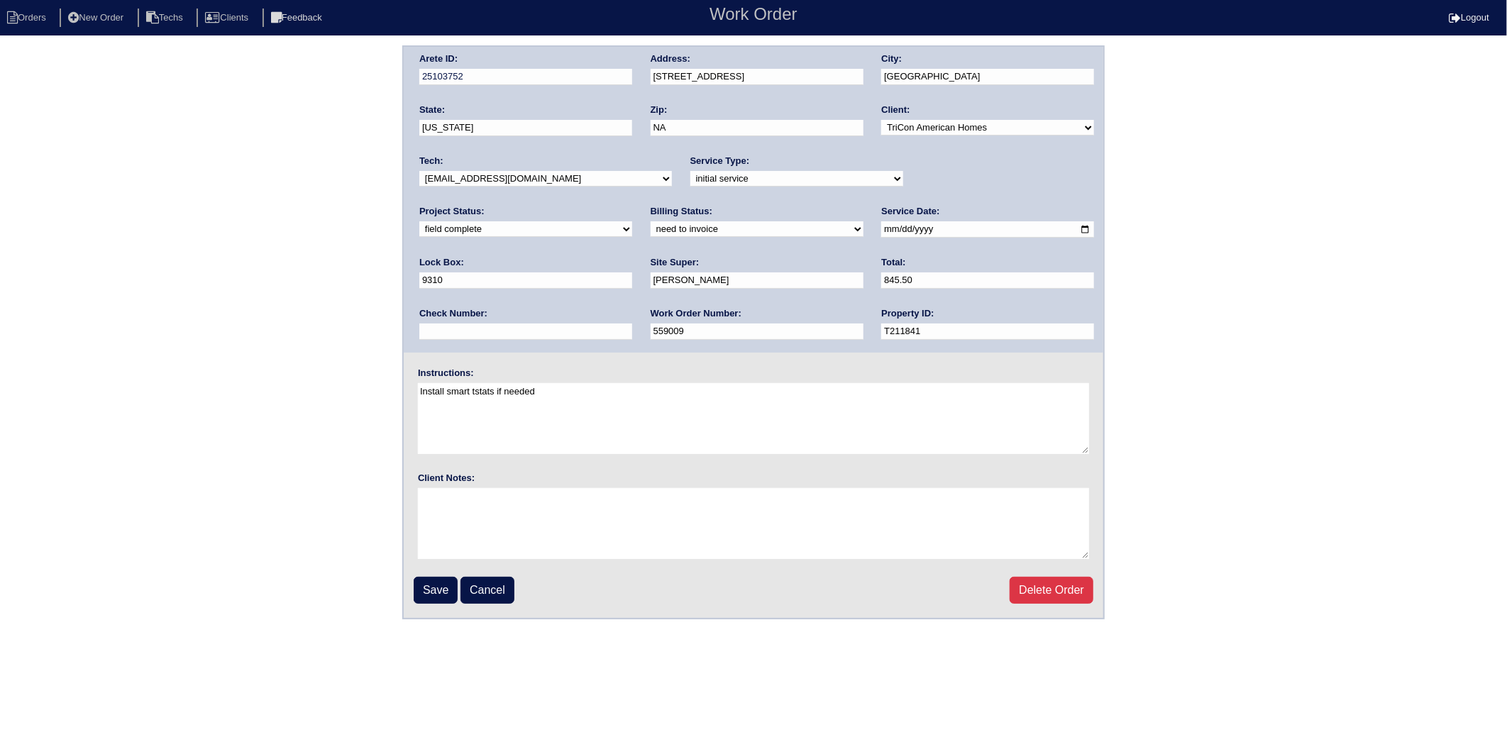
drag, startPoint x: 472, startPoint y: 228, endPoint x: 466, endPoint y: 236, distance: 10.6
click at [651, 228] on select "need to quote quoted need to invoice invoiced paid warranty purchase order need…" at bounding box center [757, 229] width 213 height 16
select select "invoiced"
click at [651, 221] on select "need to quote quoted need to invoice invoiced paid warranty purchase order need…" at bounding box center [757, 229] width 213 height 16
drag, startPoint x: 430, startPoint y: 594, endPoint x: 434, endPoint y: 535, distance: 59.0
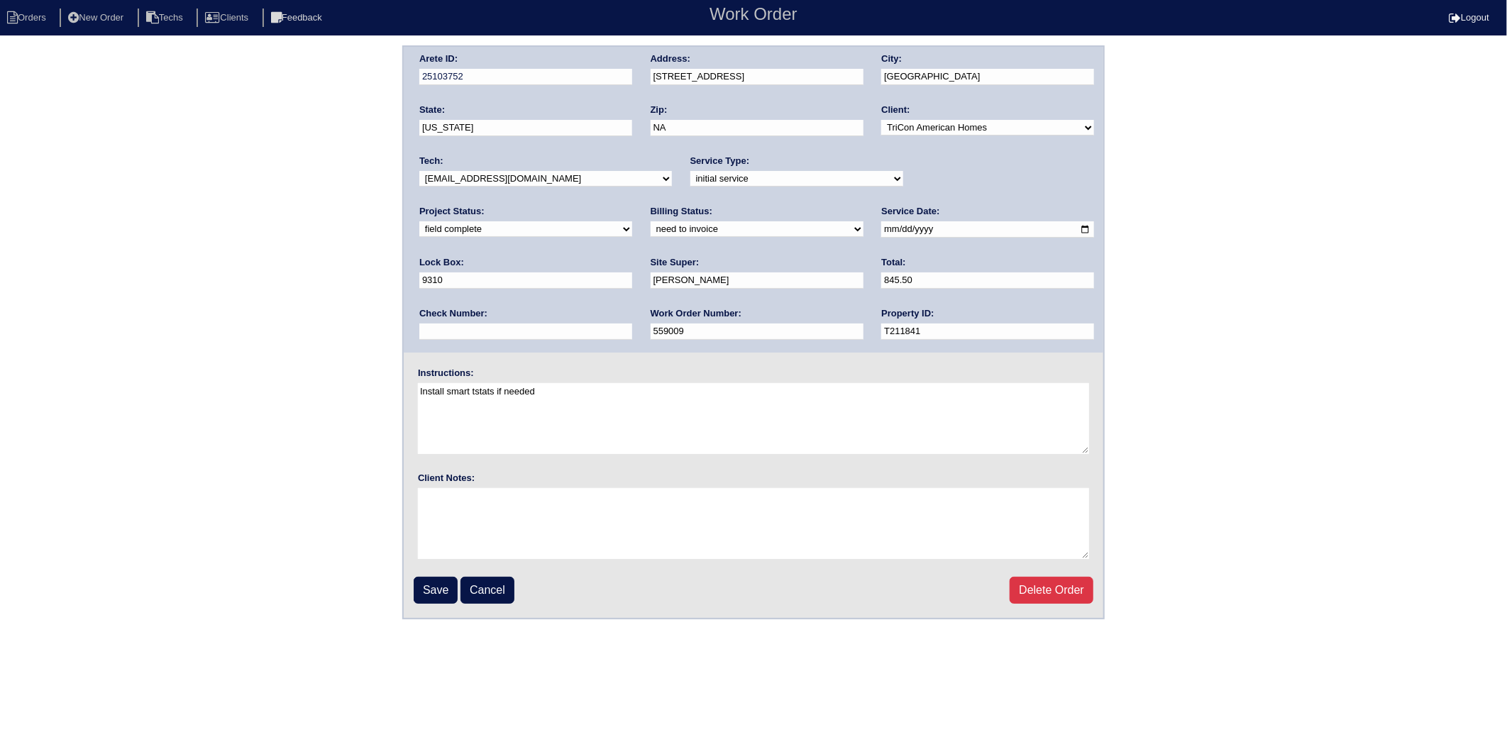
click at [430, 593] on input "Save" at bounding box center [436, 590] width 44 height 27
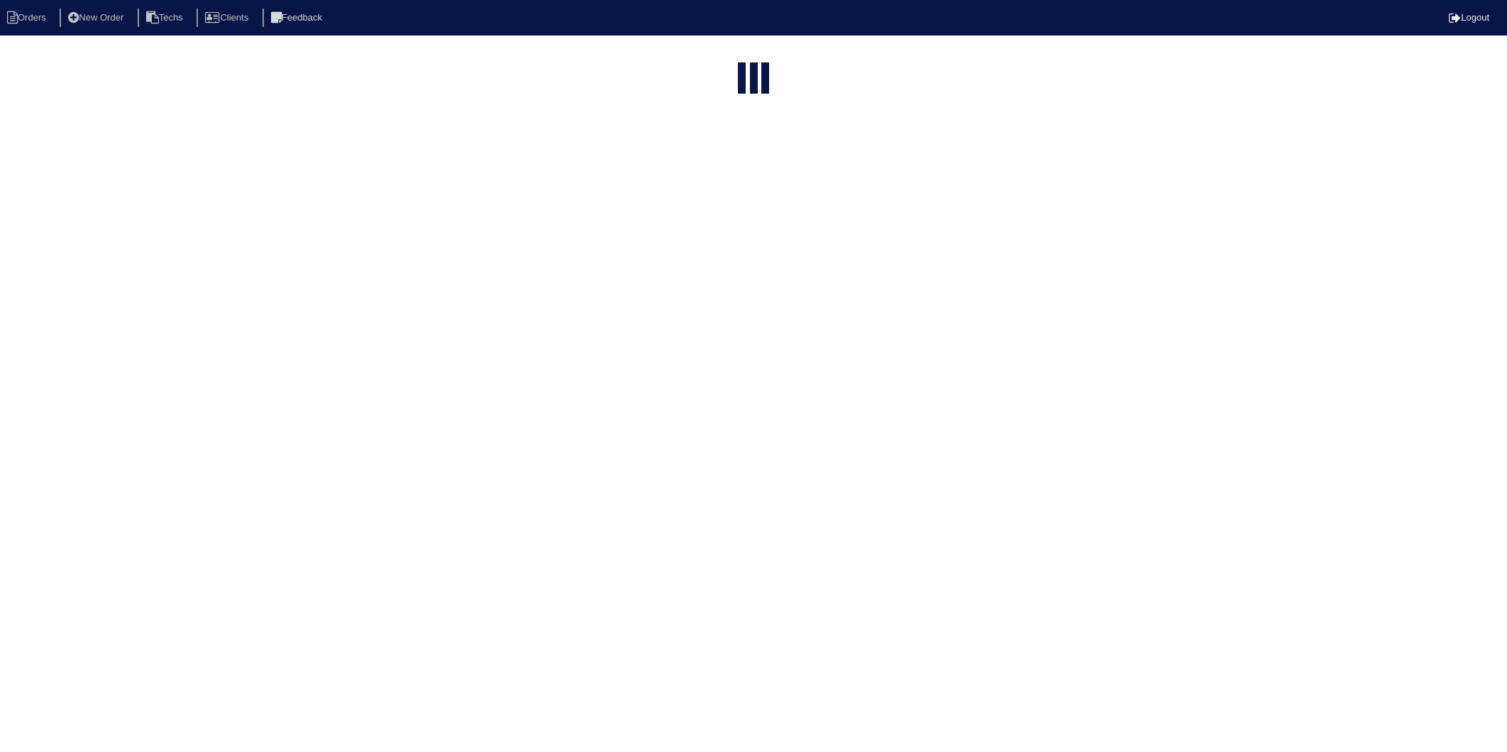
select select "15"
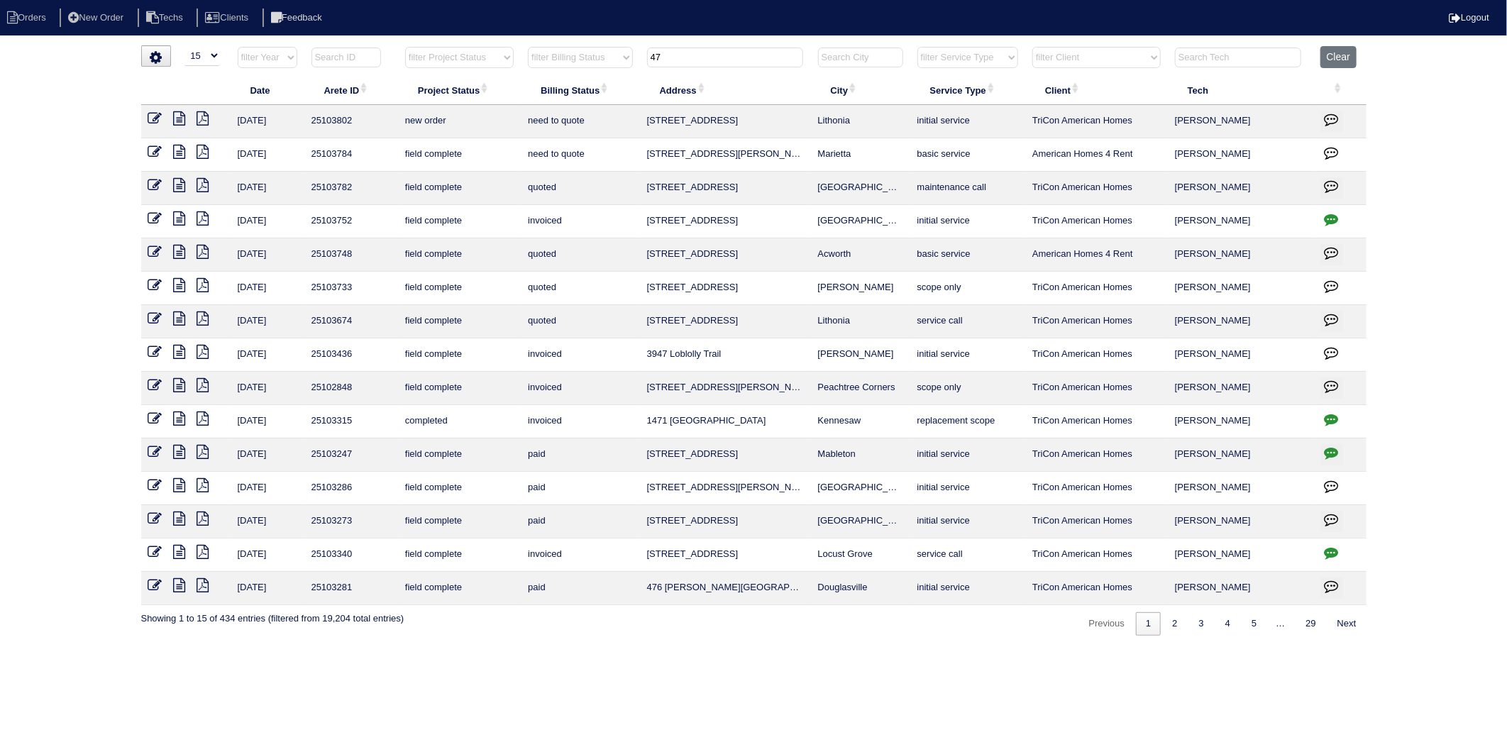
drag, startPoint x: 687, startPoint y: 53, endPoint x: 600, endPoint y: 55, distance: 87.3
click at [602, 55] on tr "filter Year -- Any Year -- 2025 2024 2023 2022 2021 2020 2019 filter Project St…" at bounding box center [754, 60] width 1226 height 29
type input "80"
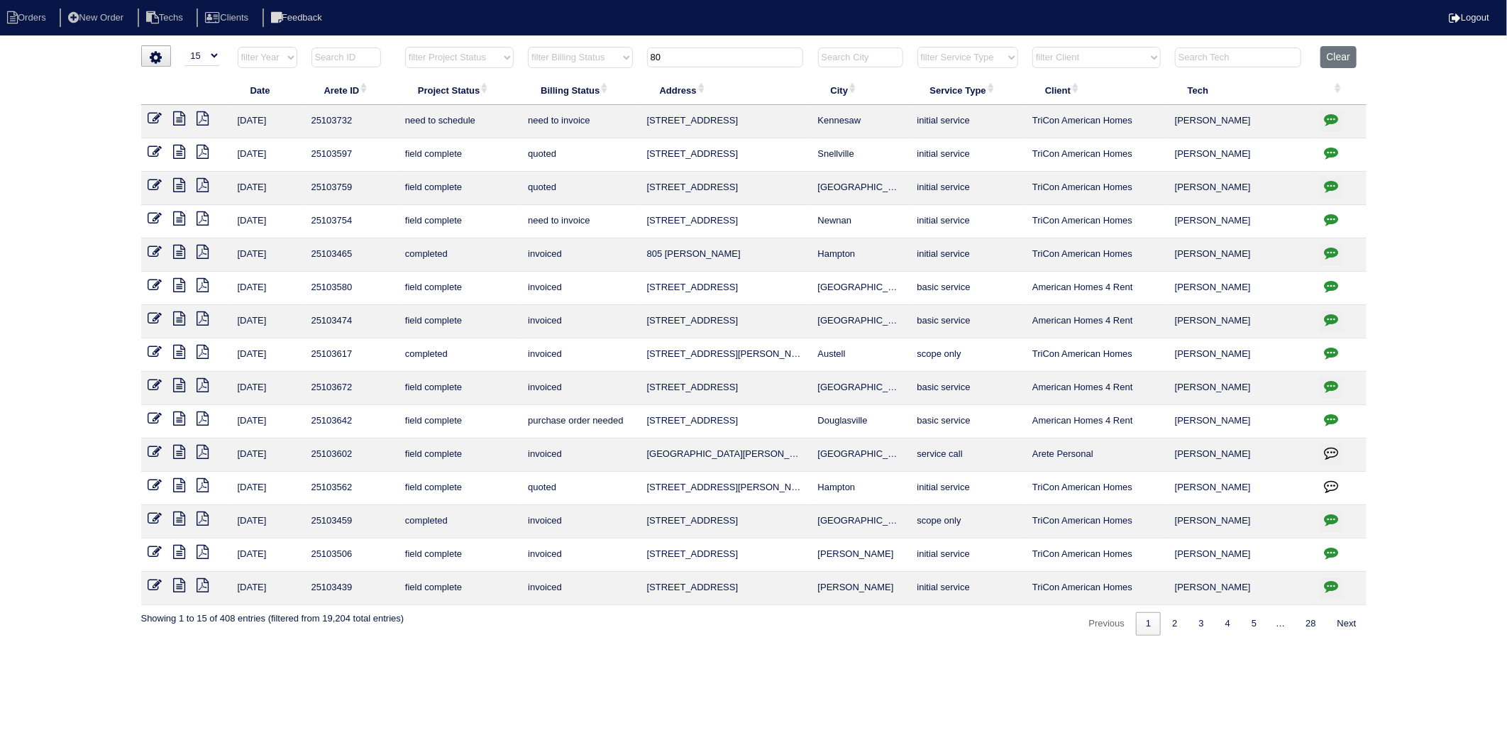
click at [155, 217] on icon at bounding box center [155, 218] width 14 height 14
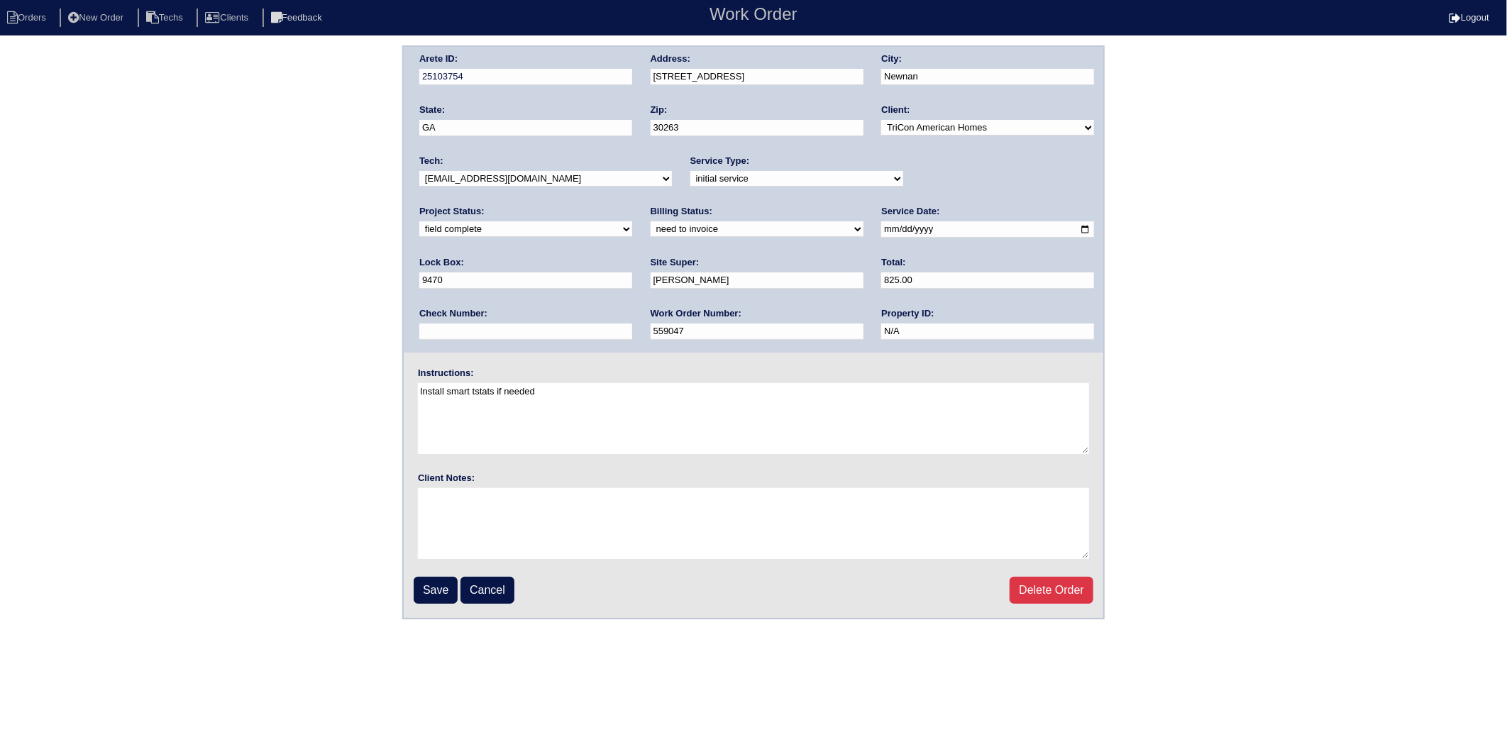
click at [651, 230] on select "need to quote quoted need to invoice invoiced paid warranty purchase order need…" at bounding box center [757, 229] width 213 height 16
select select "invoiced"
click at [651, 221] on select "need to quote quoted need to invoice invoiced paid warranty purchase order need…" at bounding box center [757, 229] width 213 height 16
drag, startPoint x: 434, startPoint y: 581, endPoint x: 578, endPoint y: 130, distance: 472.9
click at [434, 579] on input "Save" at bounding box center [436, 590] width 44 height 27
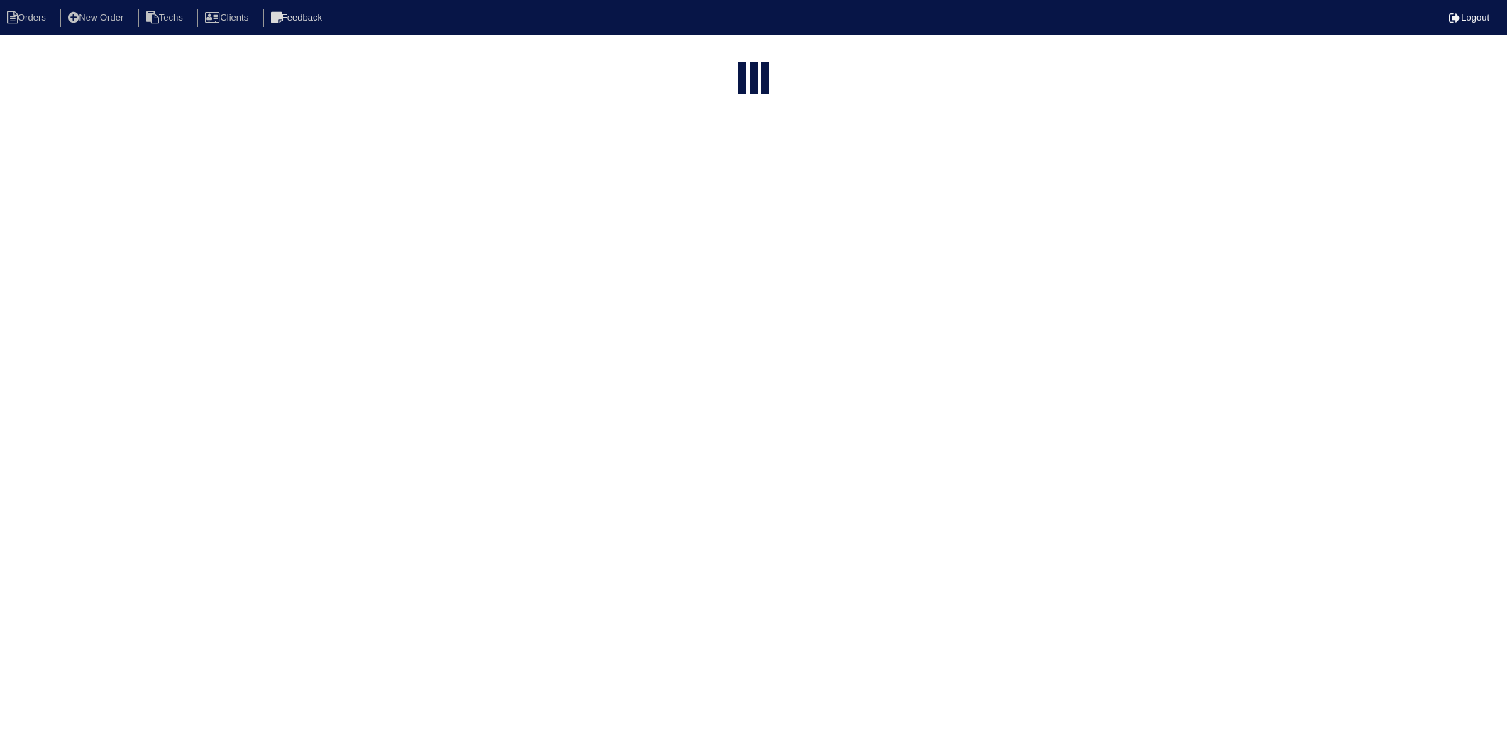
select select "15"
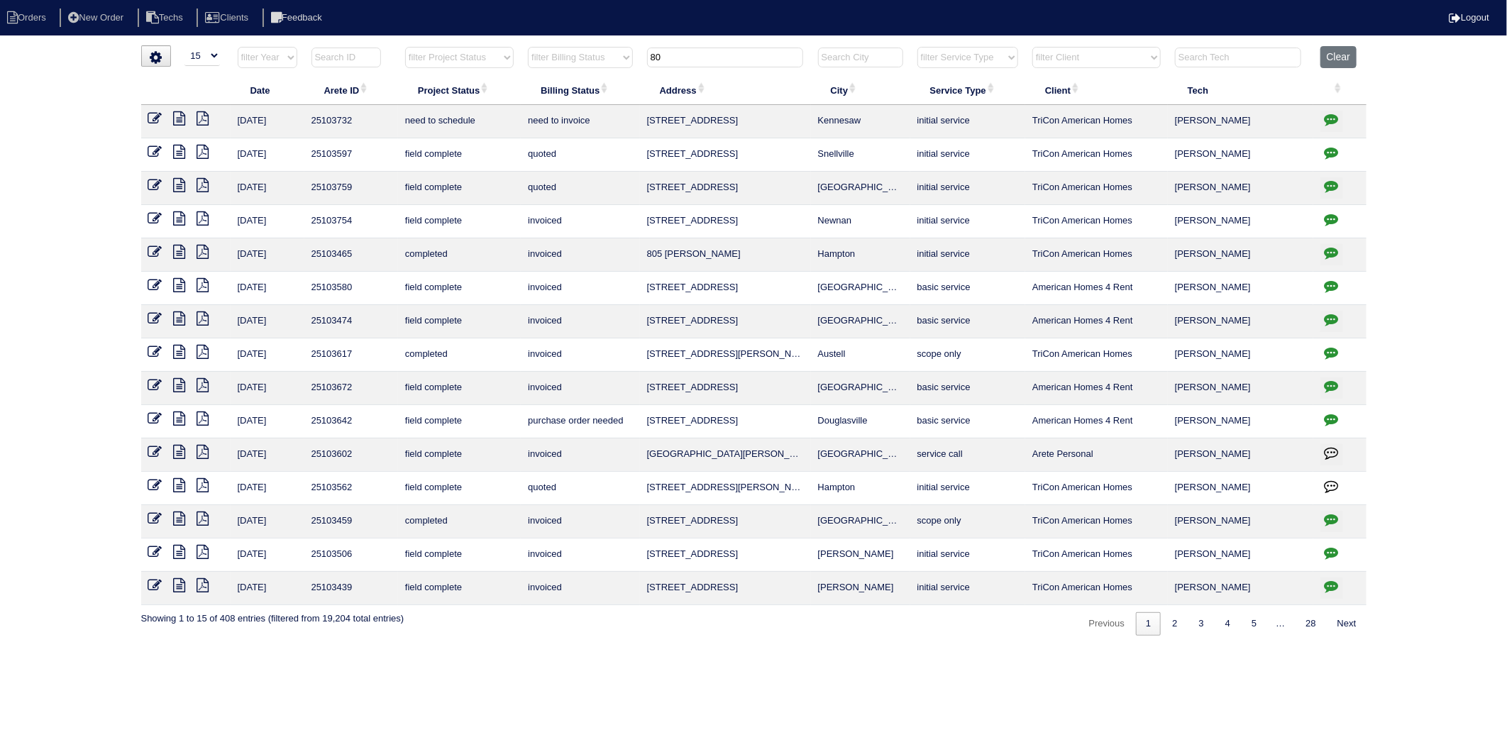
drag, startPoint x: 669, startPoint y: 62, endPoint x: 578, endPoint y: 72, distance: 90.6
click at [578, 72] on tr "filter Year -- Any Year -- 2025 2024 2023 2022 2021 2020 2019 filter Project St…" at bounding box center [754, 60] width 1226 height 29
type input "174"
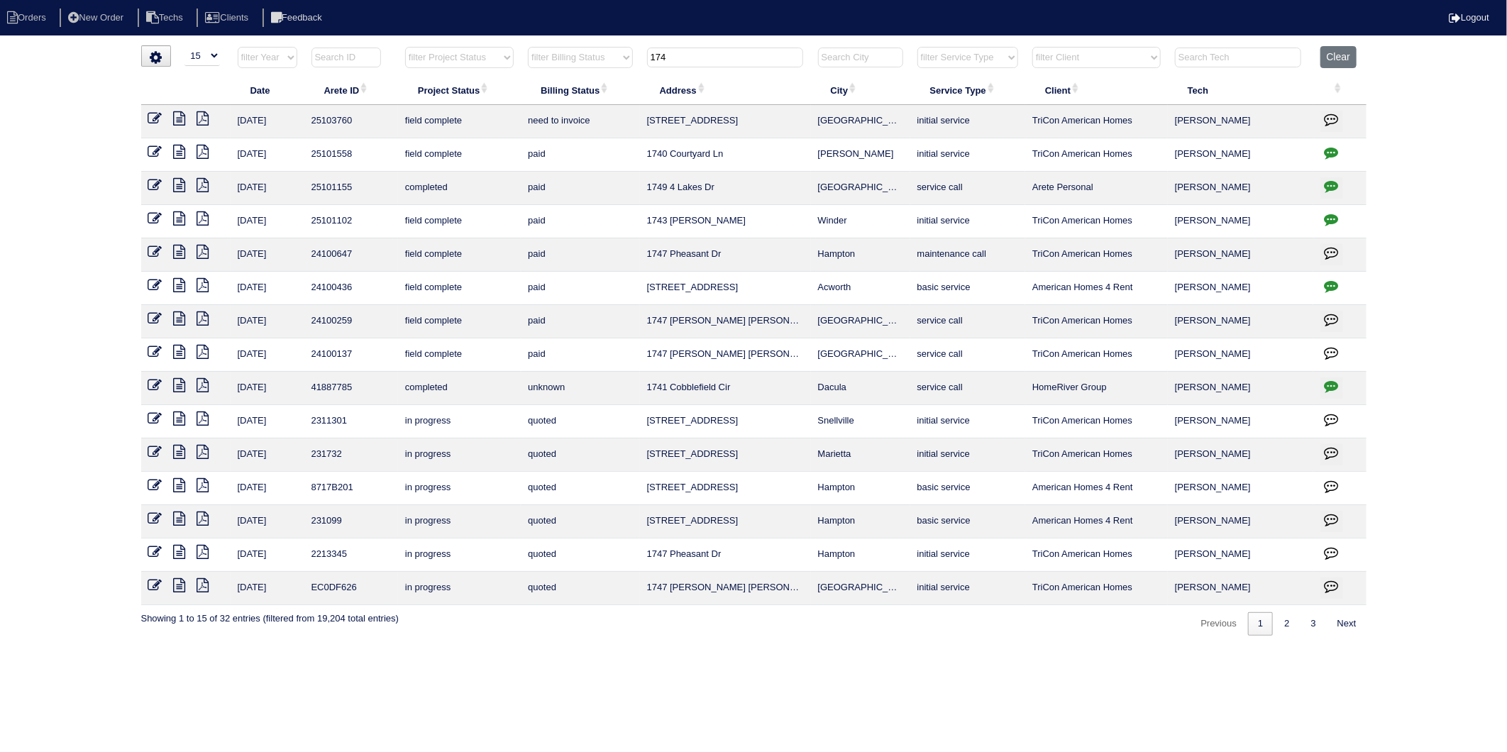
click at [153, 116] on icon at bounding box center [155, 118] width 14 height 14
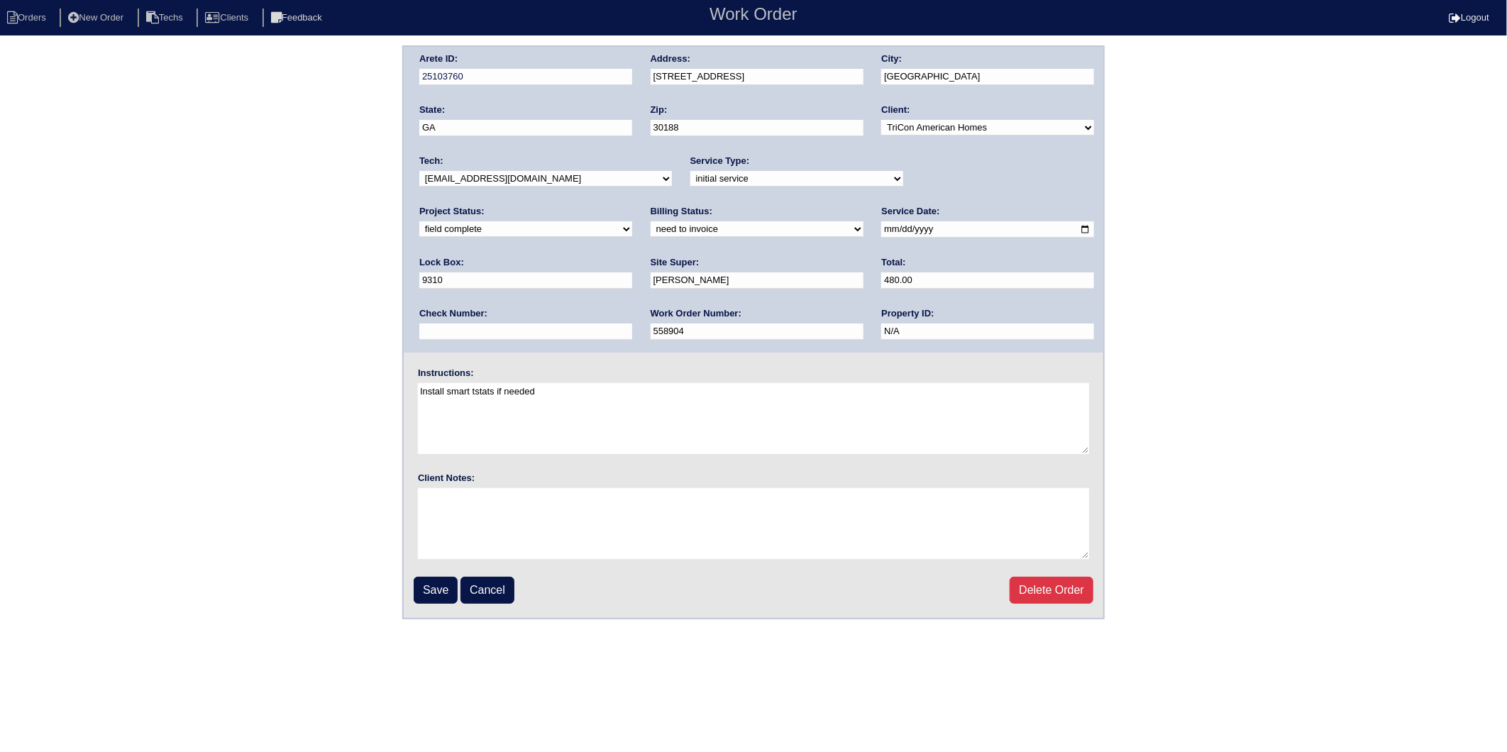
click at [651, 226] on select "need to quote quoted need to invoice invoiced paid warranty purchase order need…" at bounding box center [757, 229] width 213 height 16
select select "invoiced"
click at [651, 221] on select "need to quote quoted need to invoice invoiced paid warranty purchase order need…" at bounding box center [757, 229] width 213 height 16
click at [430, 588] on input "Save" at bounding box center [436, 590] width 44 height 27
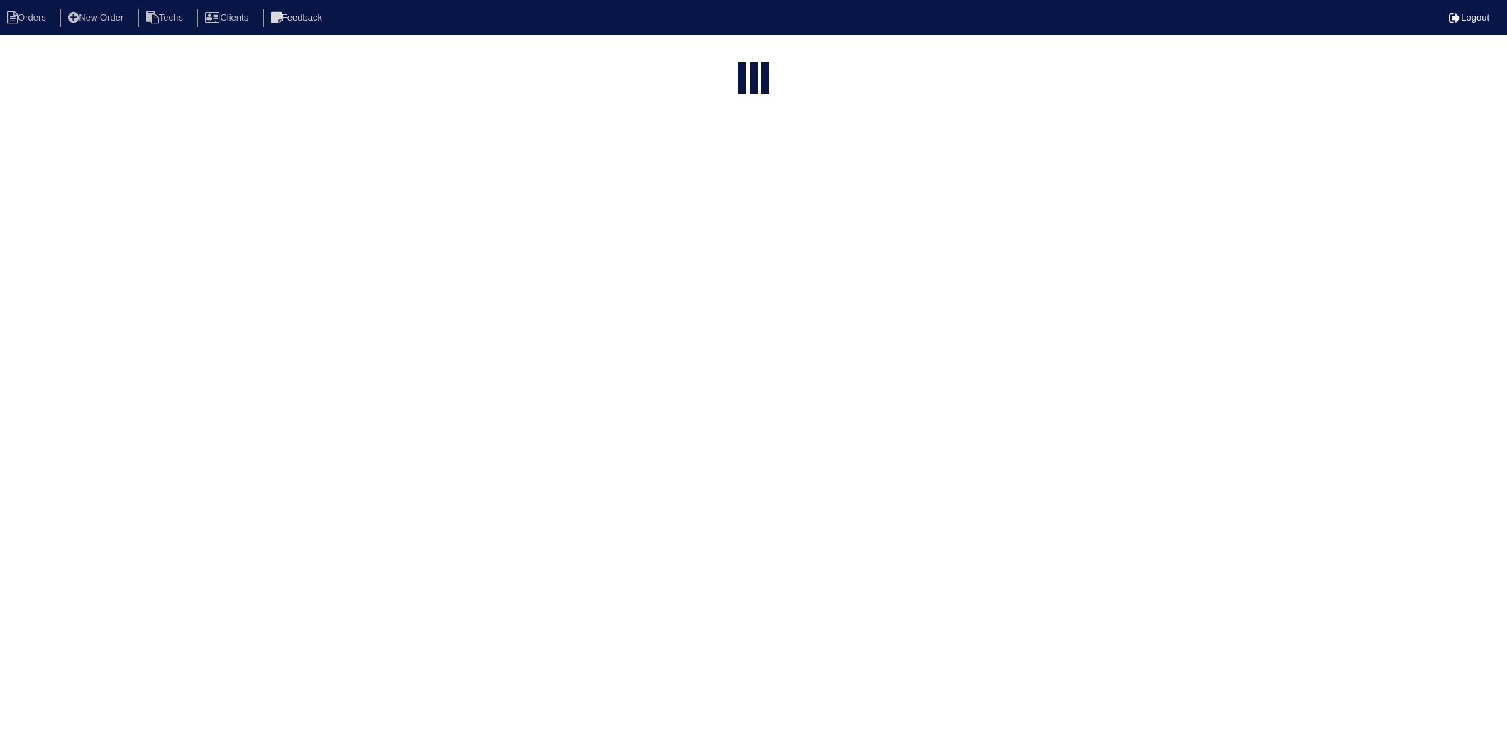
select select "15"
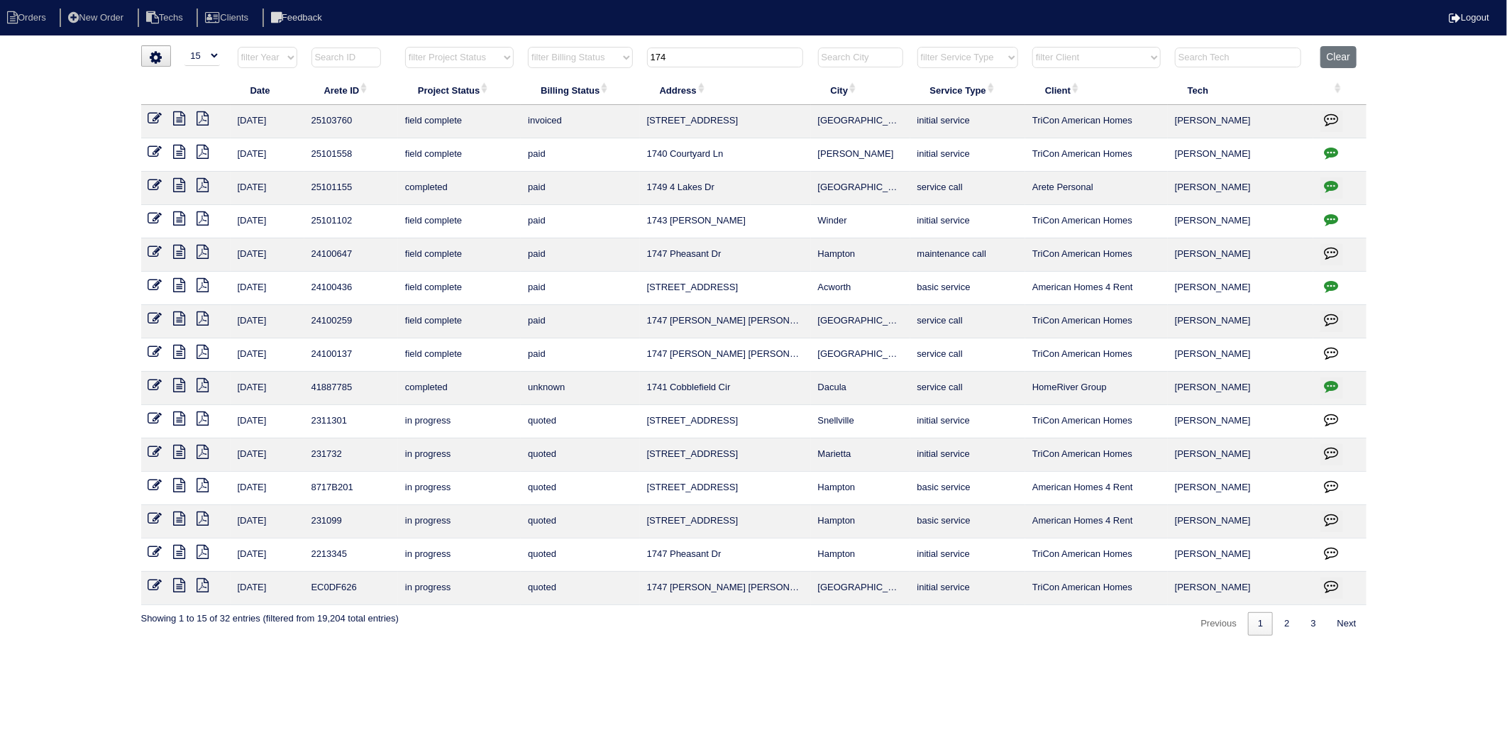
drag, startPoint x: 693, startPoint y: 58, endPoint x: 594, endPoint y: 71, distance: 99.5
click at [598, 72] on tr "filter Year -- Any Year -- 2025 2024 2023 2022 2021 2020 2019 filter Project St…" at bounding box center [754, 60] width 1226 height 29
type input "705"
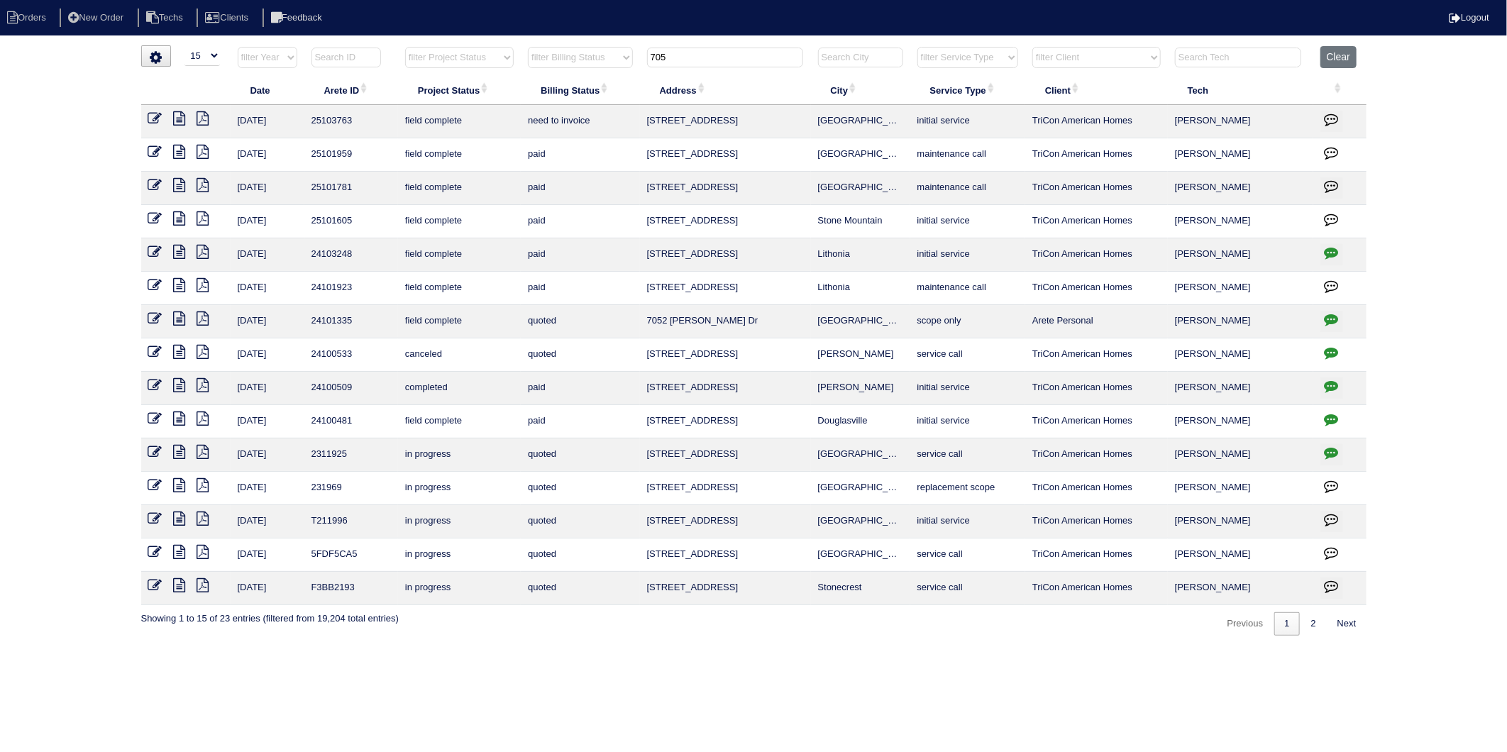
click at [154, 119] on icon at bounding box center [155, 118] width 14 height 14
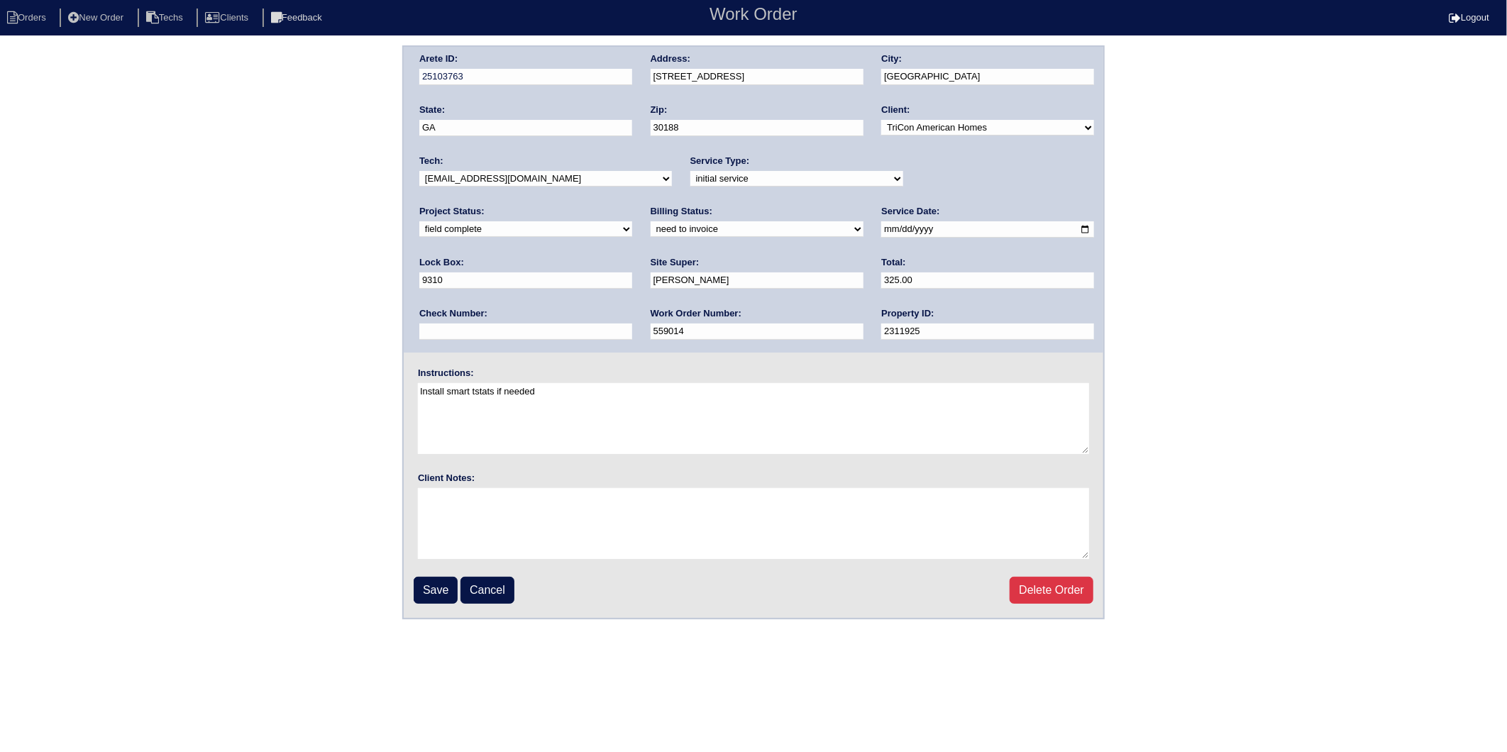
click at [651, 224] on select "need to quote quoted need to invoice invoiced paid warranty purchase order need…" at bounding box center [757, 229] width 213 height 16
select select "invoiced"
click at [651, 221] on select "need to quote quoted need to invoice invoiced paid warranty purchase order need…" at bounding box center [757, 229] width 213 height 16
click at [428, 581] on input "Save" at bounding box center [436, 590] width 44 height 27
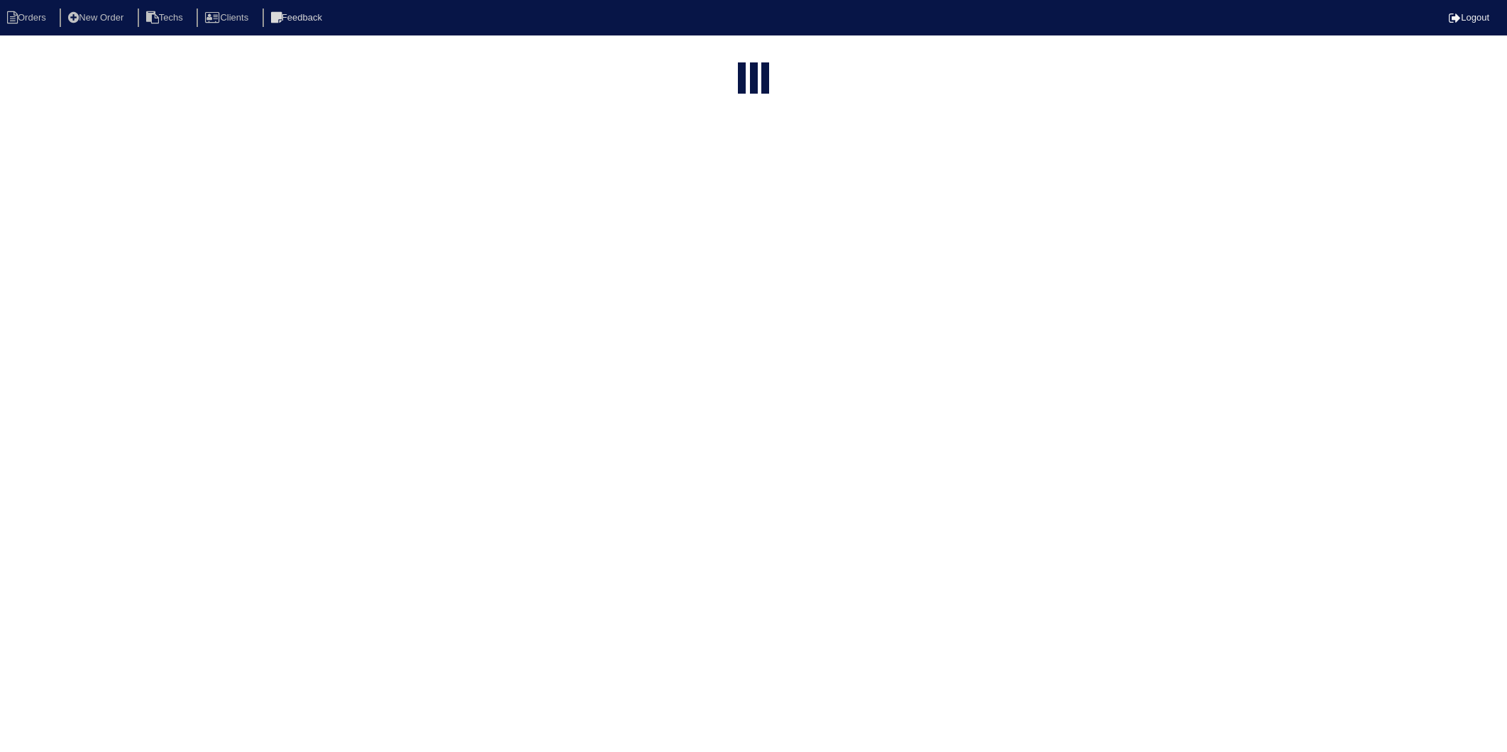
select select "15"
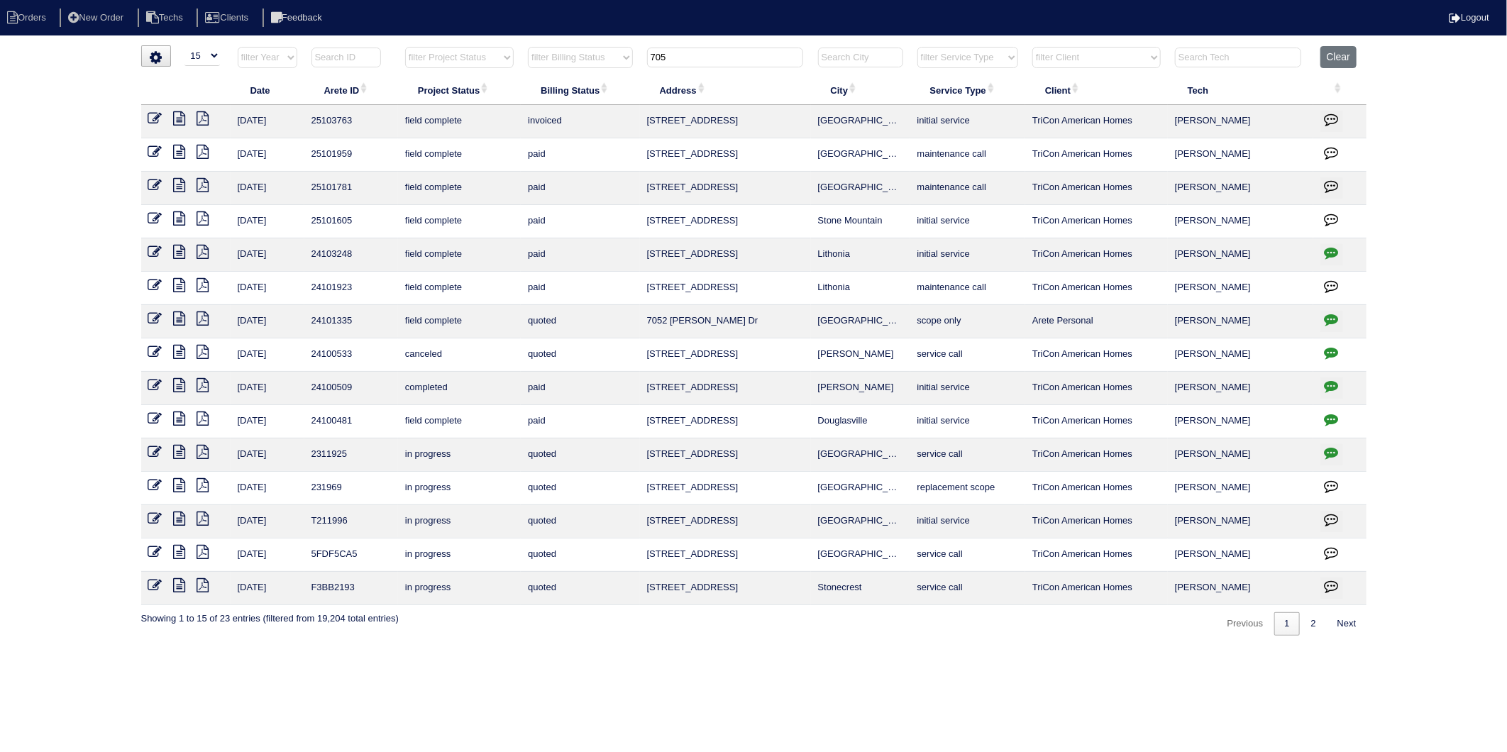
drag, startPoint x: 683, startPoint y: 60, endPoint x: 580, endPoint y: 88, distance: 106.7
click at [580, 88] on table "Date Arete ID Project Status Billing Status Address City Service Type Client Te…" at bounding box center [754, 325] width 1226 height 559
type input "211"
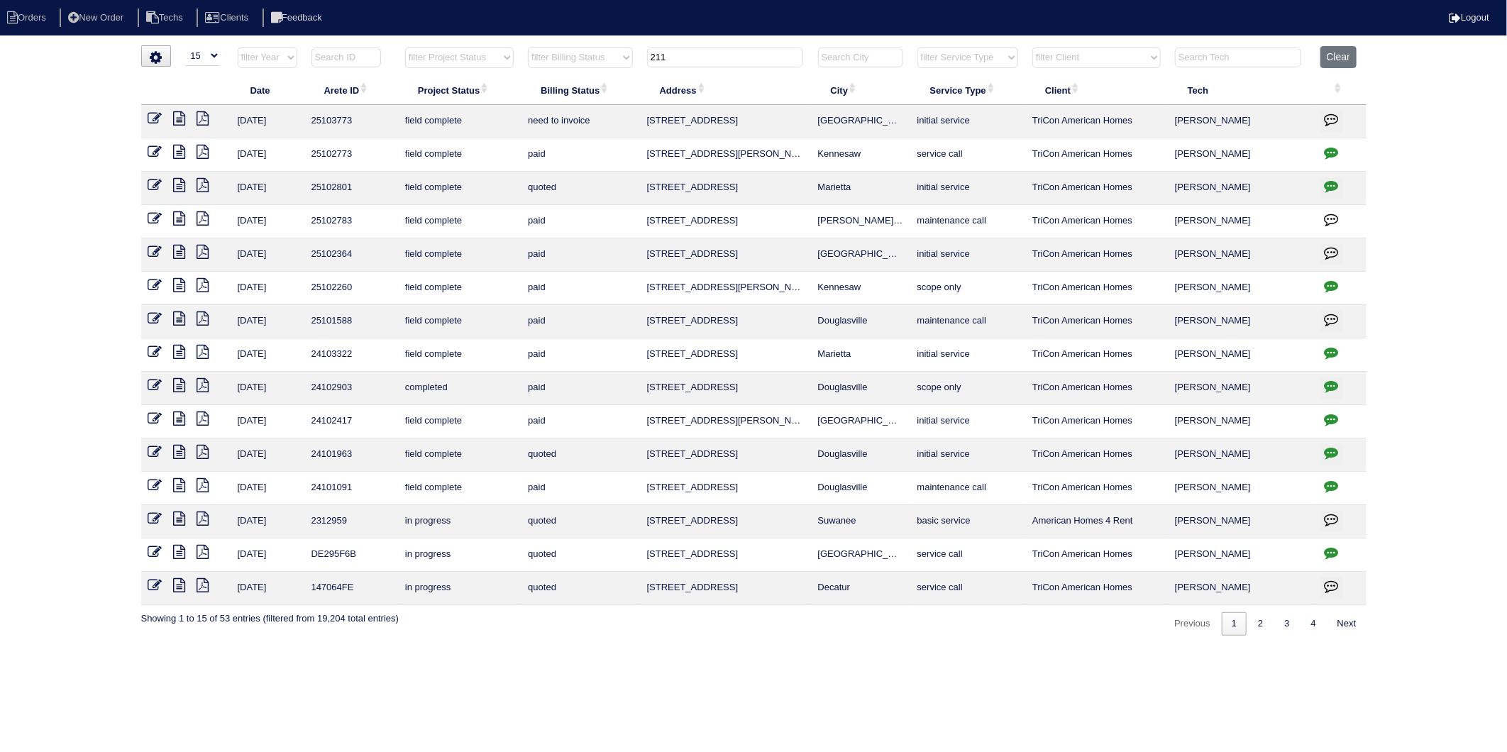
click at [150, 119] on icon at bounding box center [155, 118] width 14 height 14
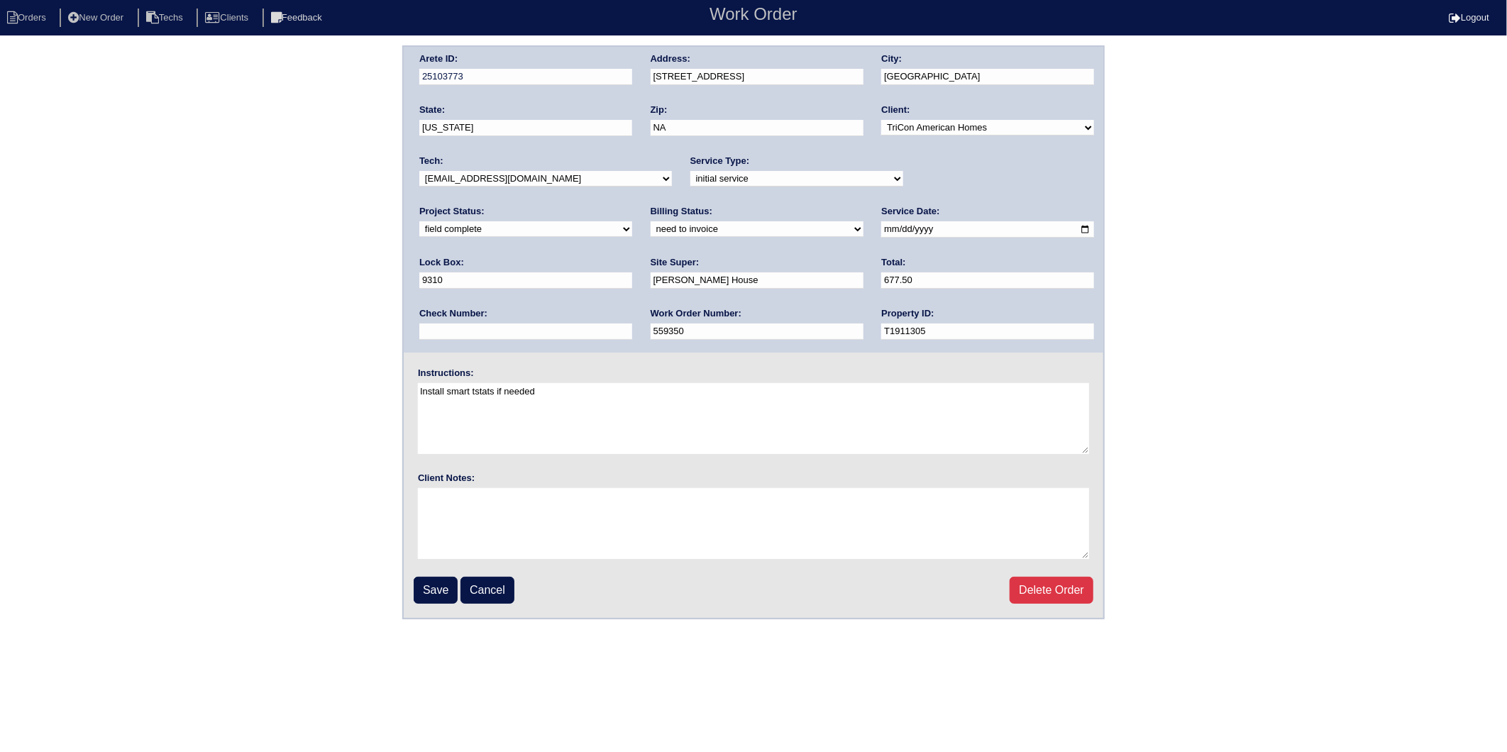
click at [651, 226] on select "need to quote quoted need to invoice invoiced paid warranty purchase order need…" at bounding box center [757, 229] width 213 height 16
select select "invoiced"
click at [651, 221] on select "need to quote quoted need to invoice invoiced paid warranty purchase order need…" at bounding box center [757, 229] width 213 height 16
drag, startPoint x: 429, startPoint y: 584, endPoint x: 415, endPoint y: 584, distance: 13.5
click at [426, 584] on input "Save" at bounding box center [436, 590] width 44 height 27
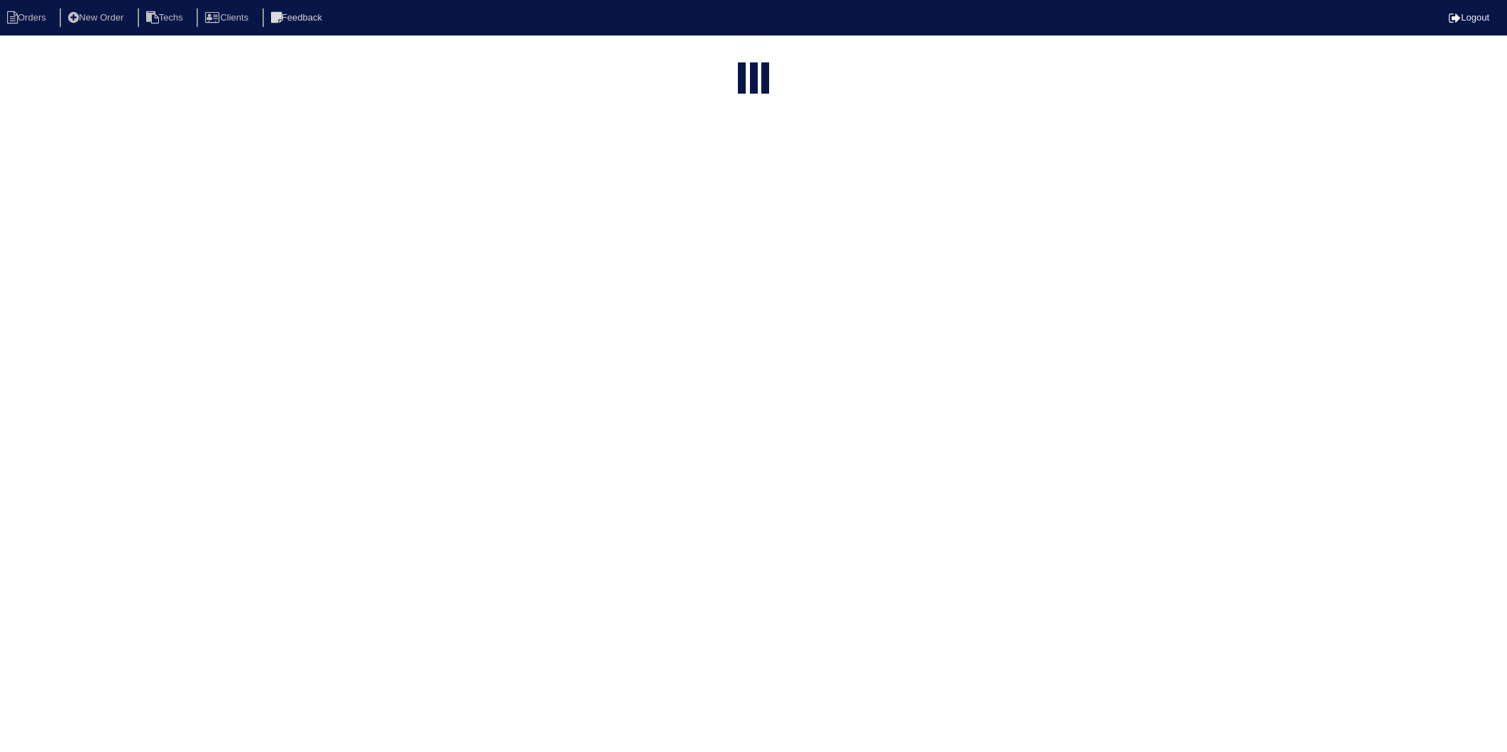
select select "15"
type input "211"
